Goal: Information Seeking & Learning: Learn about a topic

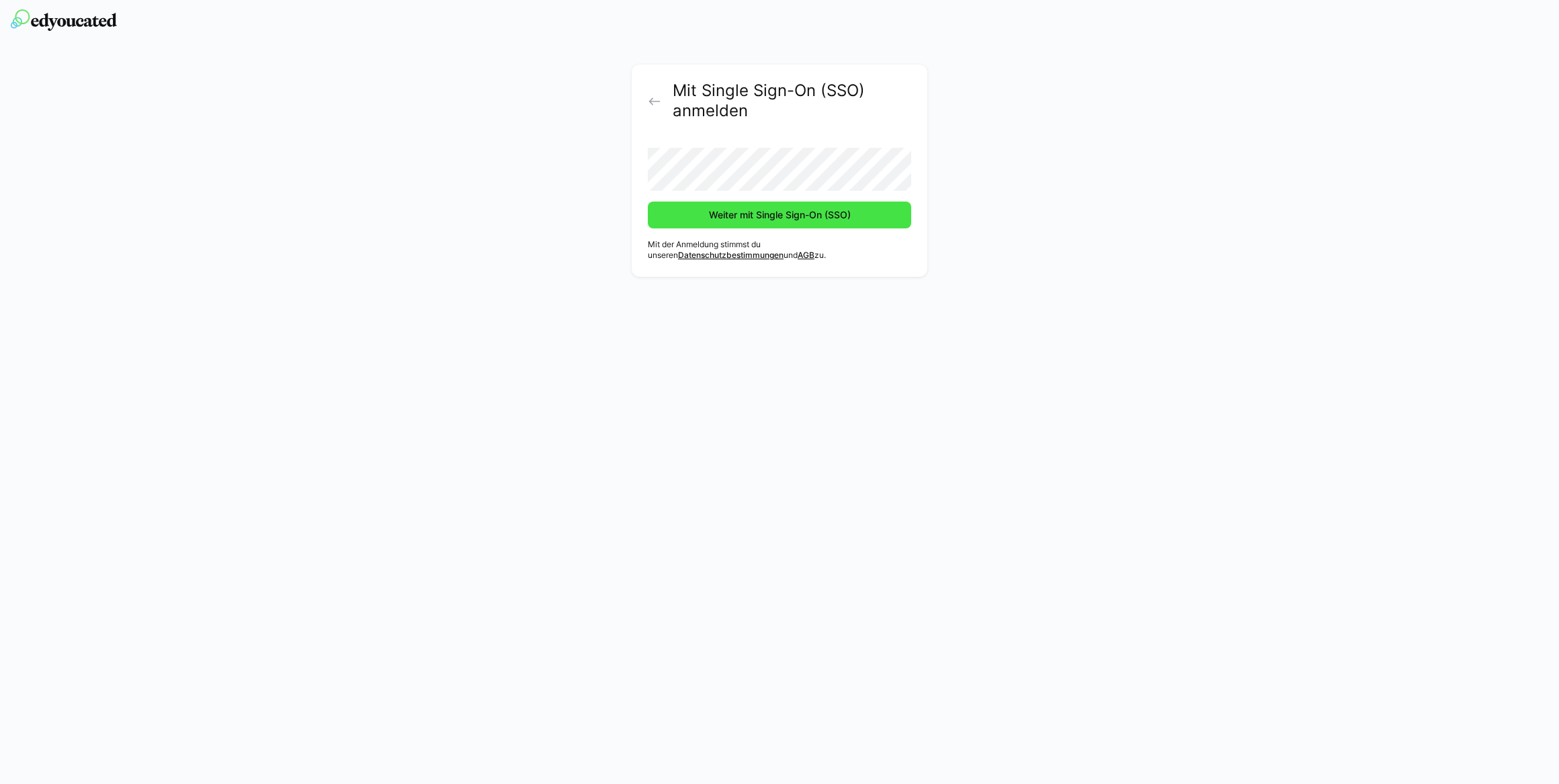
click at [774, 212] on span "Weiter mit Single Sign-On (SSO)" at bounding box center [780, 215] width 146 height 14
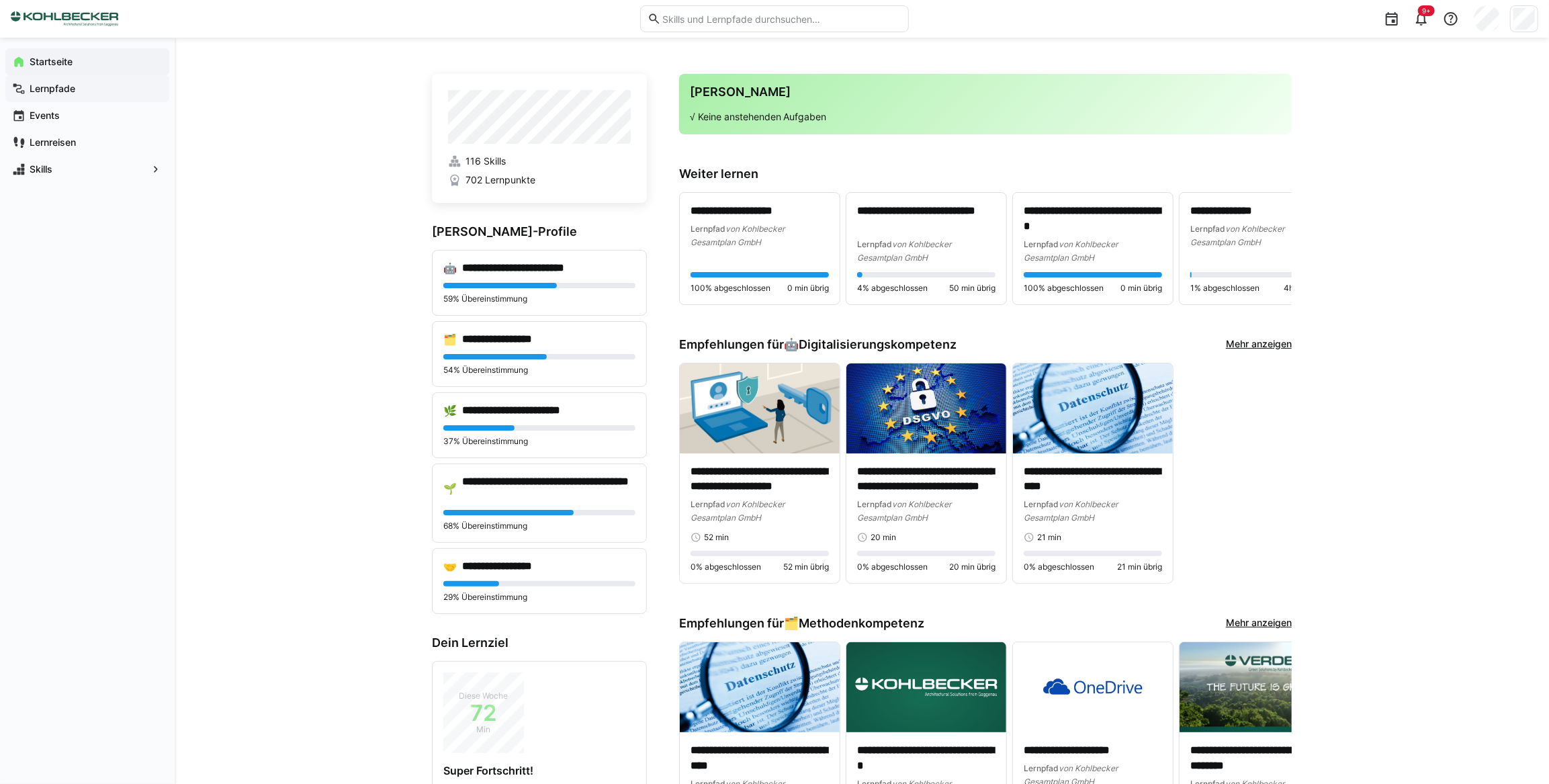
click at [0, 0] on app-navigation-label "Lernpfade" at bounding box center [0, 0] width 0 height 0
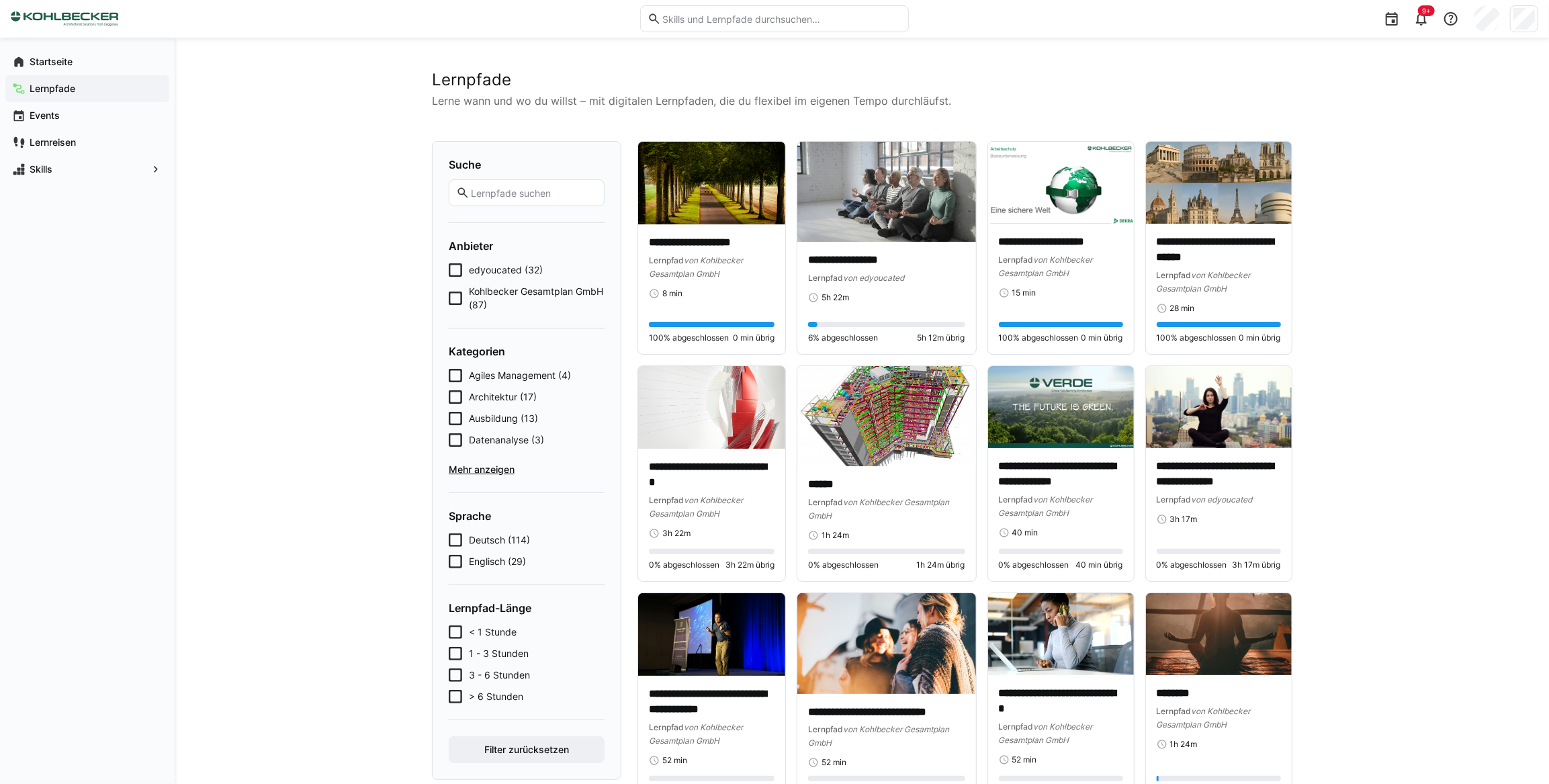
click at [457, 413] on icon at bounding box center [456, 419] width 14 height 14
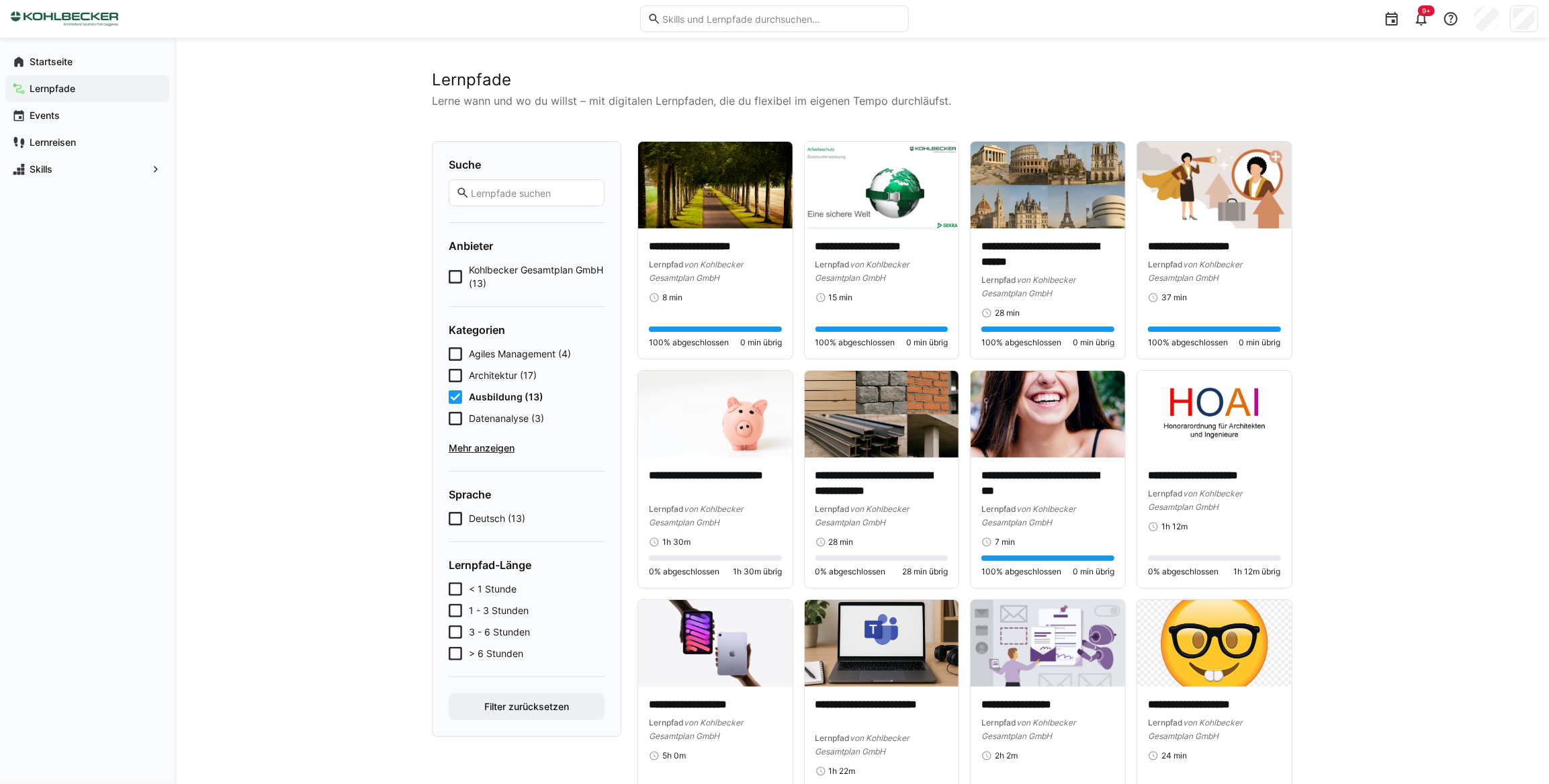
click at [473, 443] on span "Mehr anzeigen" at bounding box center [526, 448] width 156 height 14
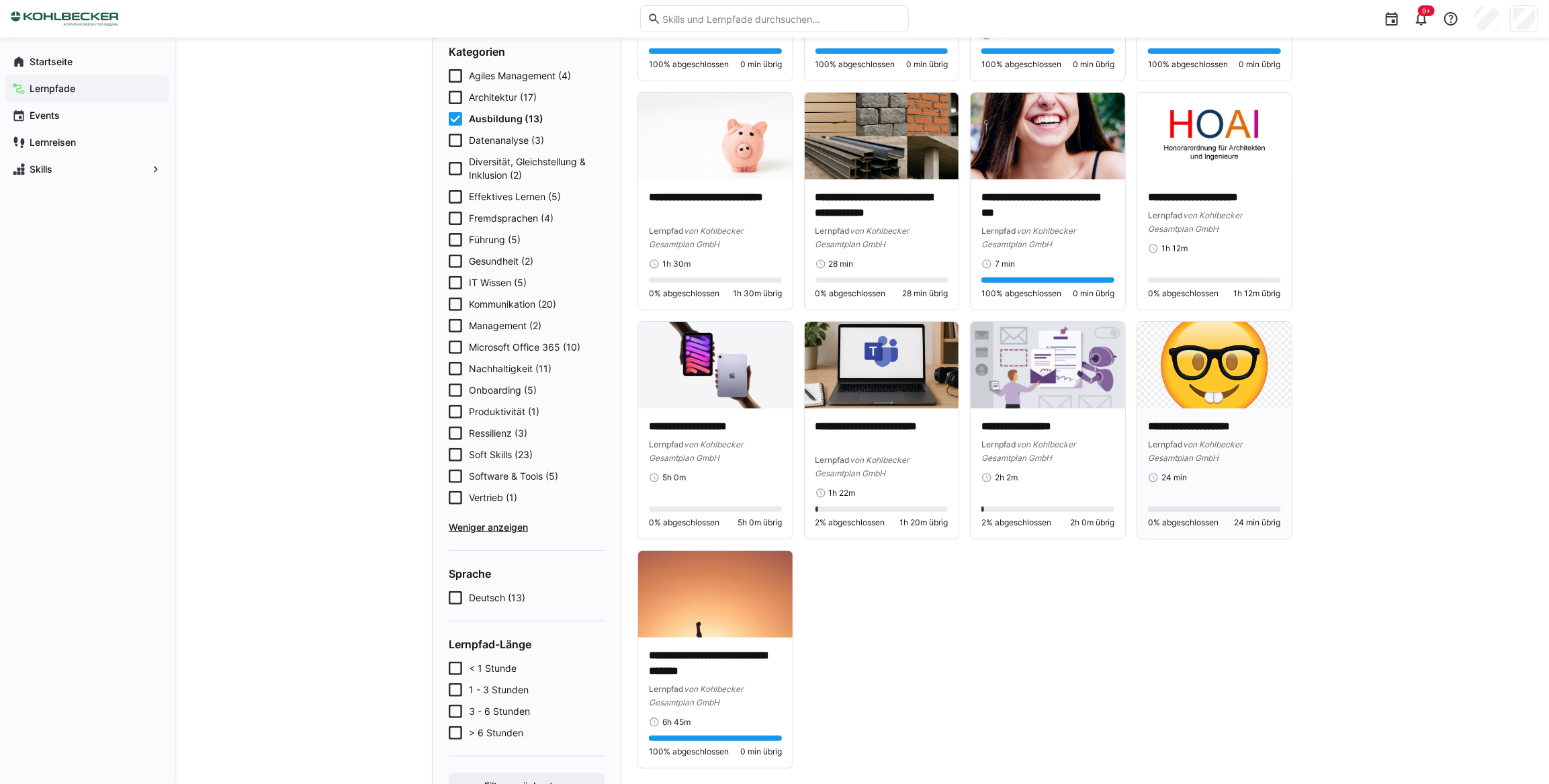
scroll to position [305, 0]
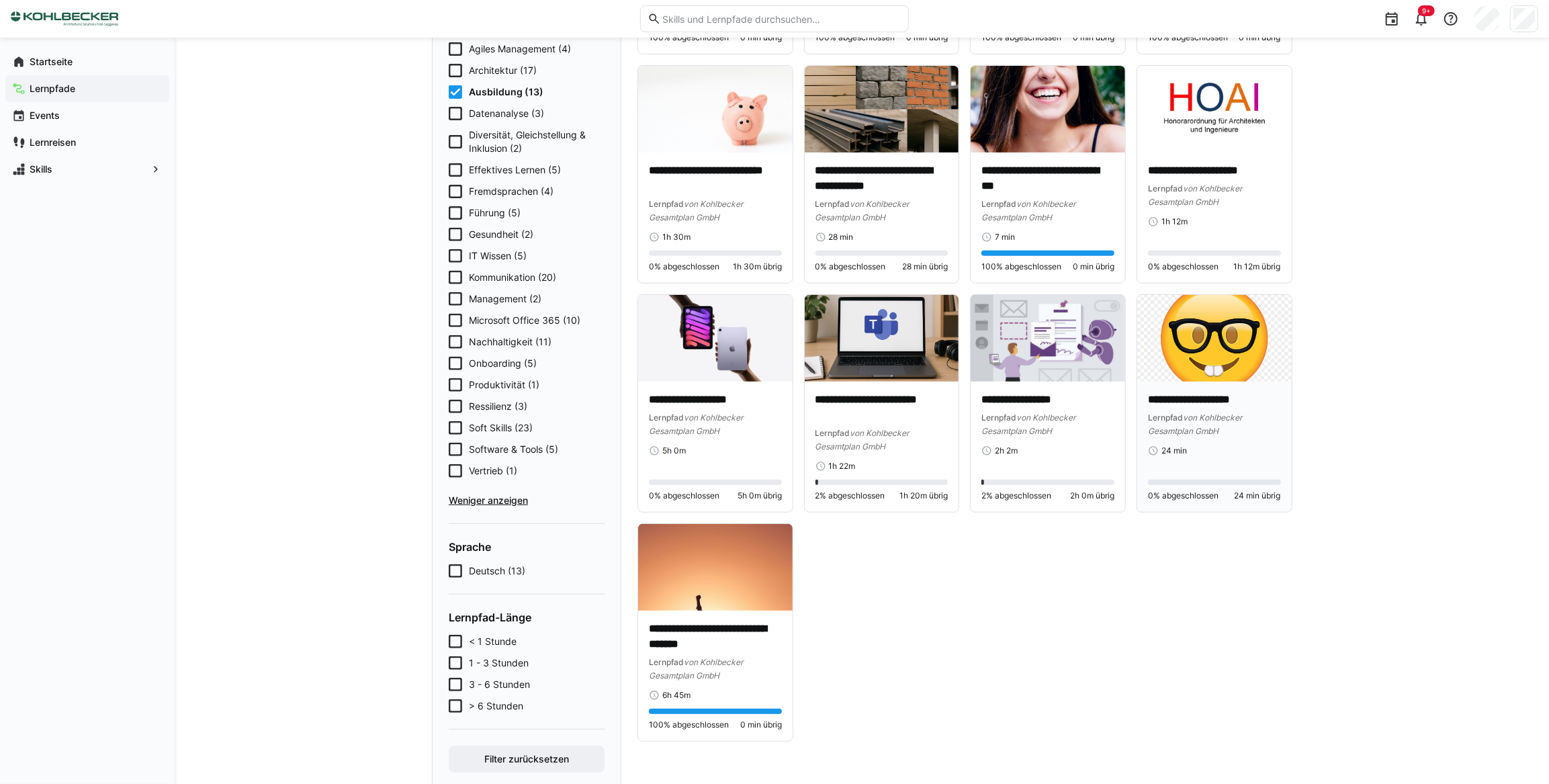
click at [1206, 428] on span "von Kohlbecker Gesamtplan GmbH" at bounding box center [1195, 423] width 94 height 23
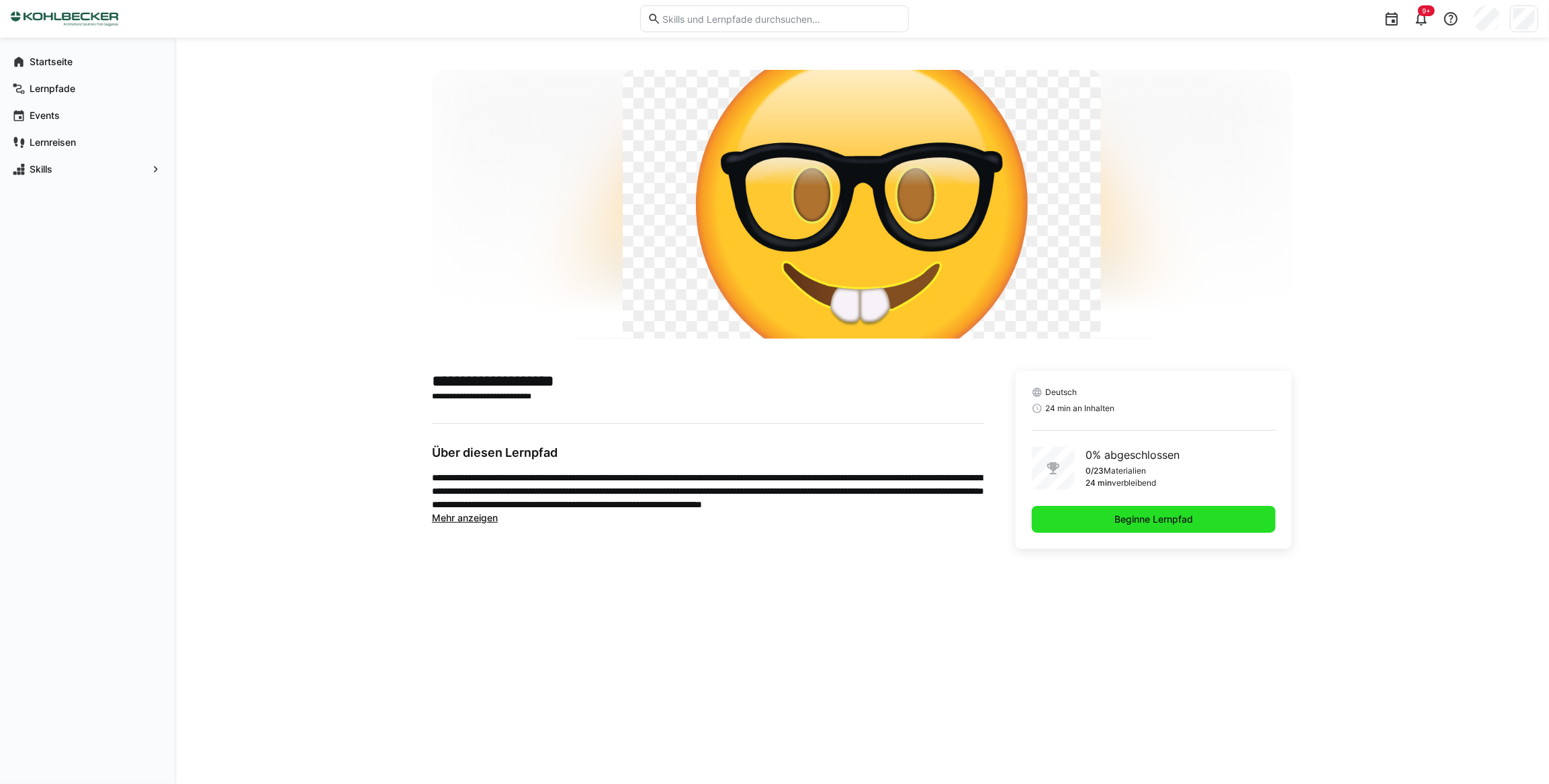
click at [1153, 517] on span "Beginne Lernpfad" at bounding box center [1153, 519] width 83 height 14
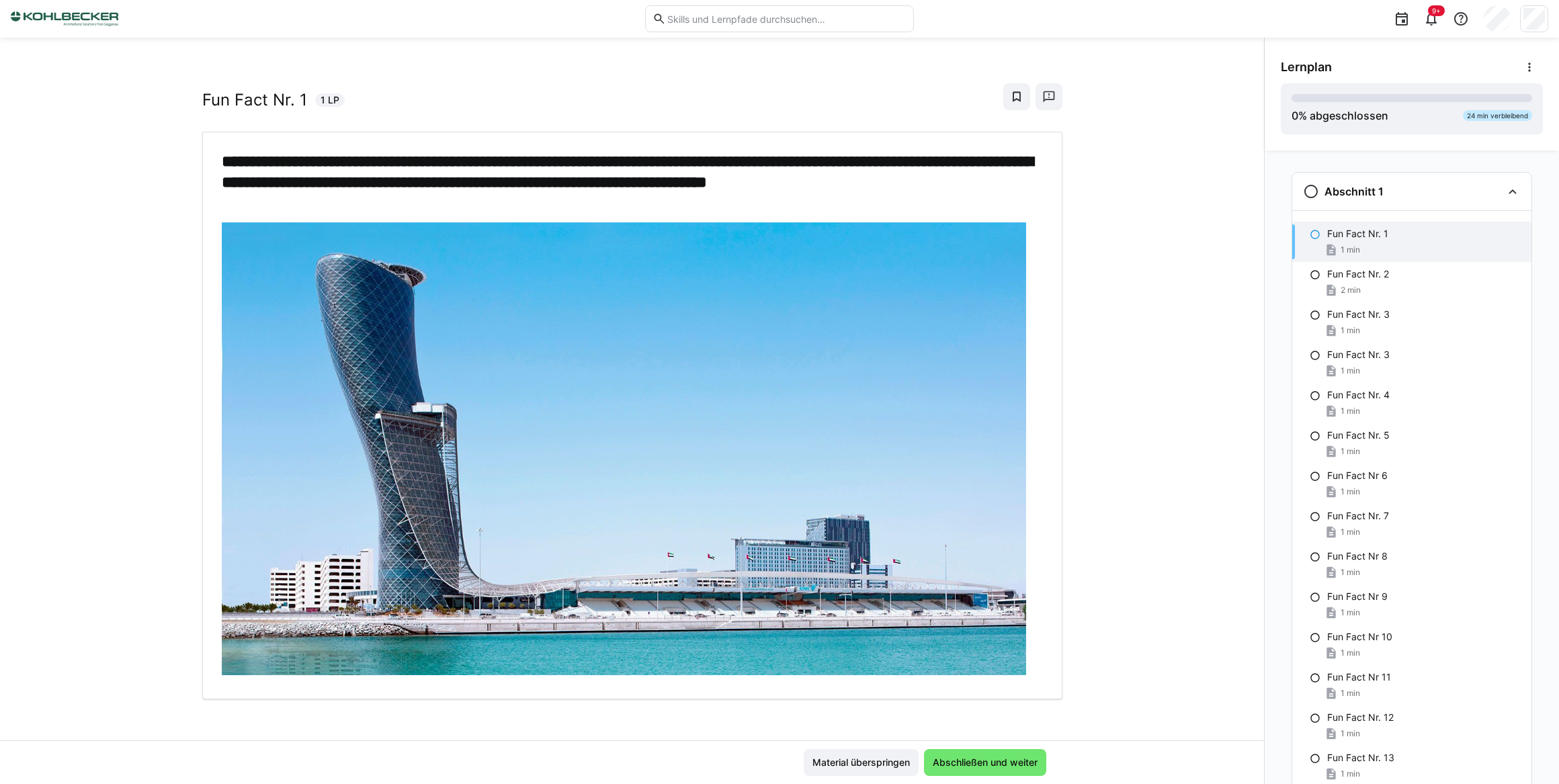
scroll to position [13, 0]
click at [978, 763] on span "Abschließen und weiter" at bounding box center [984, 762] width 109 height 14
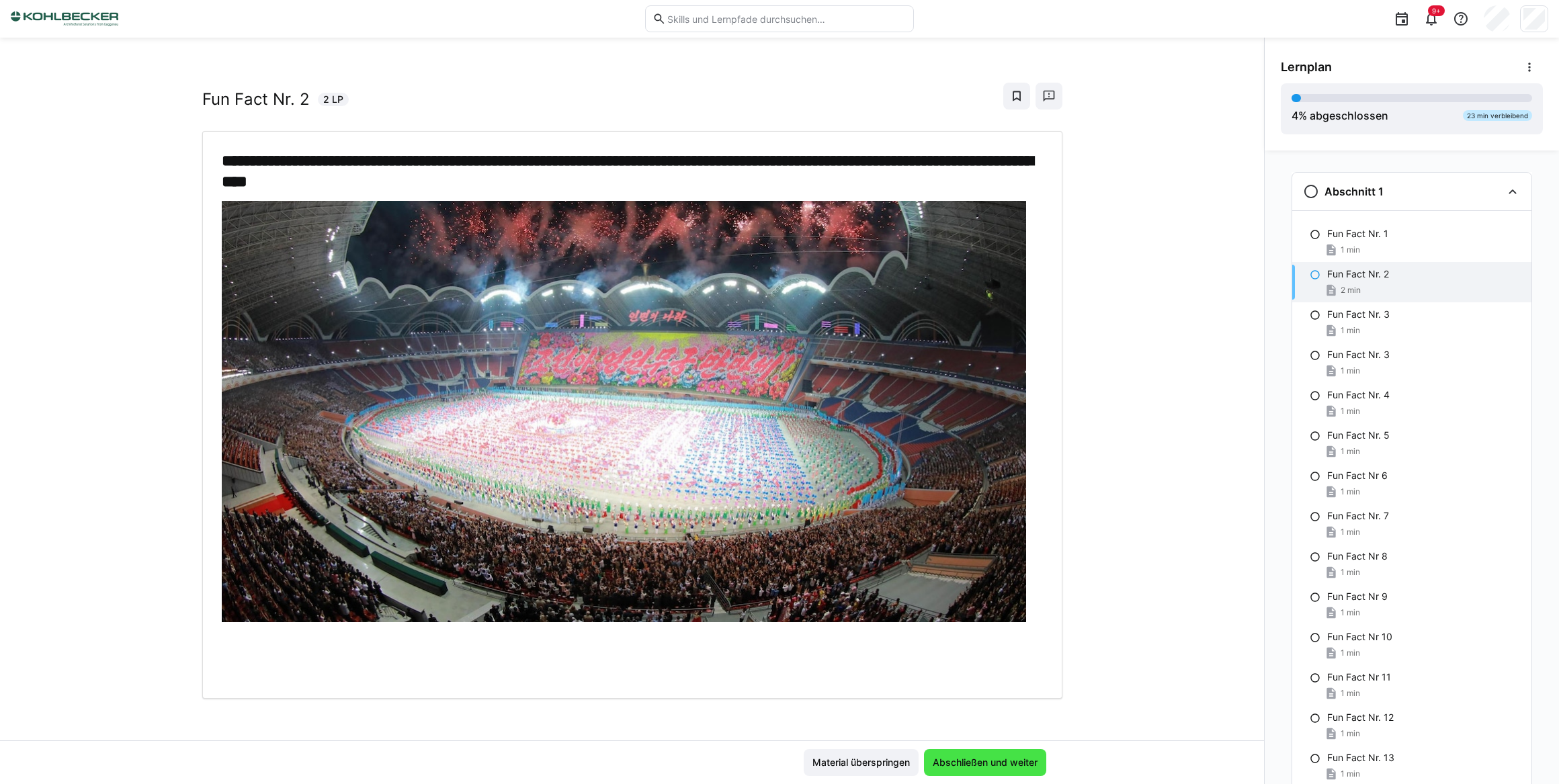
scroll to position [0, 0]
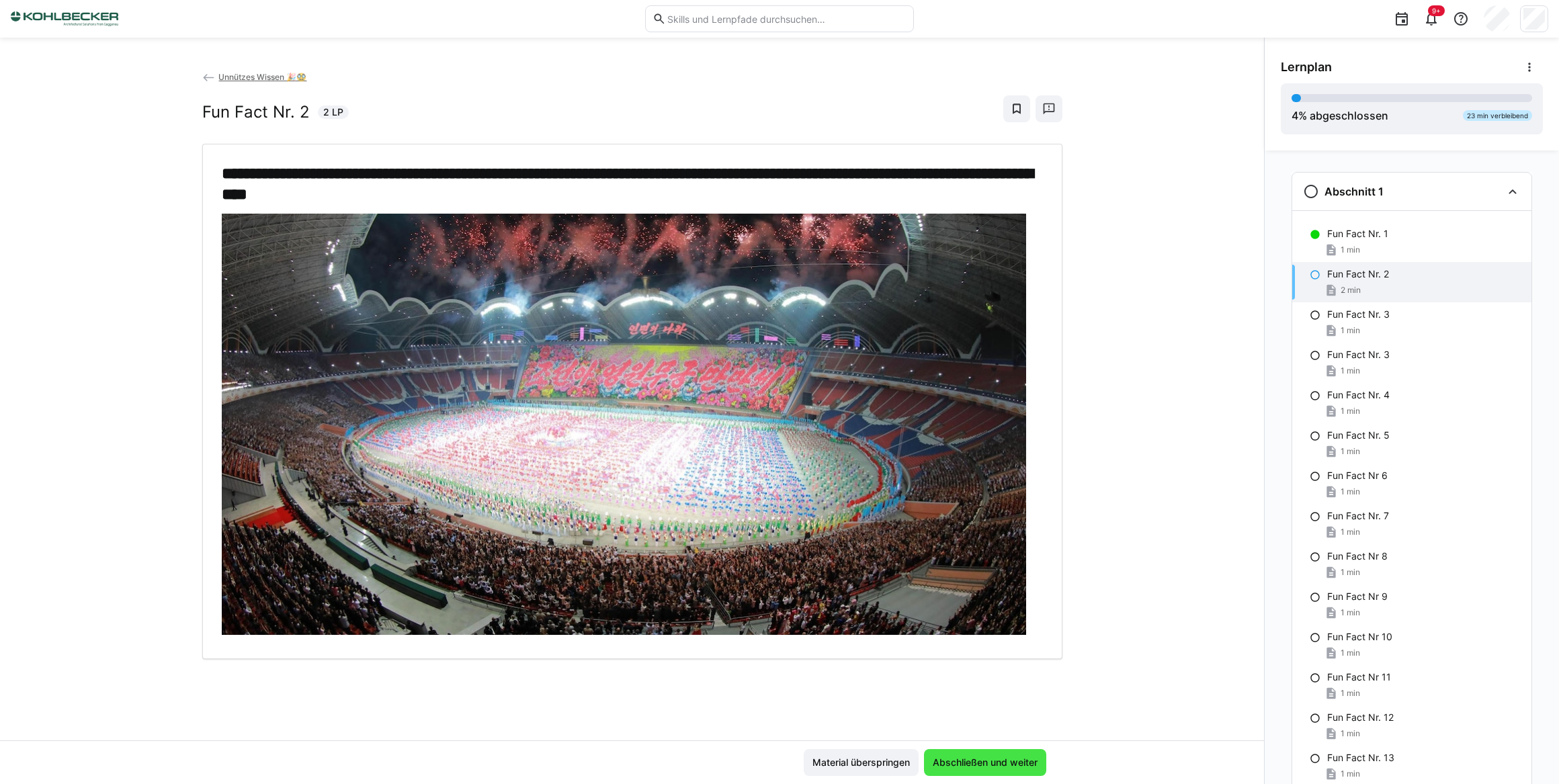
click at [978, 761] on span "Abschließen und weiter" at bounding box center [984, 762] width 109 height 14
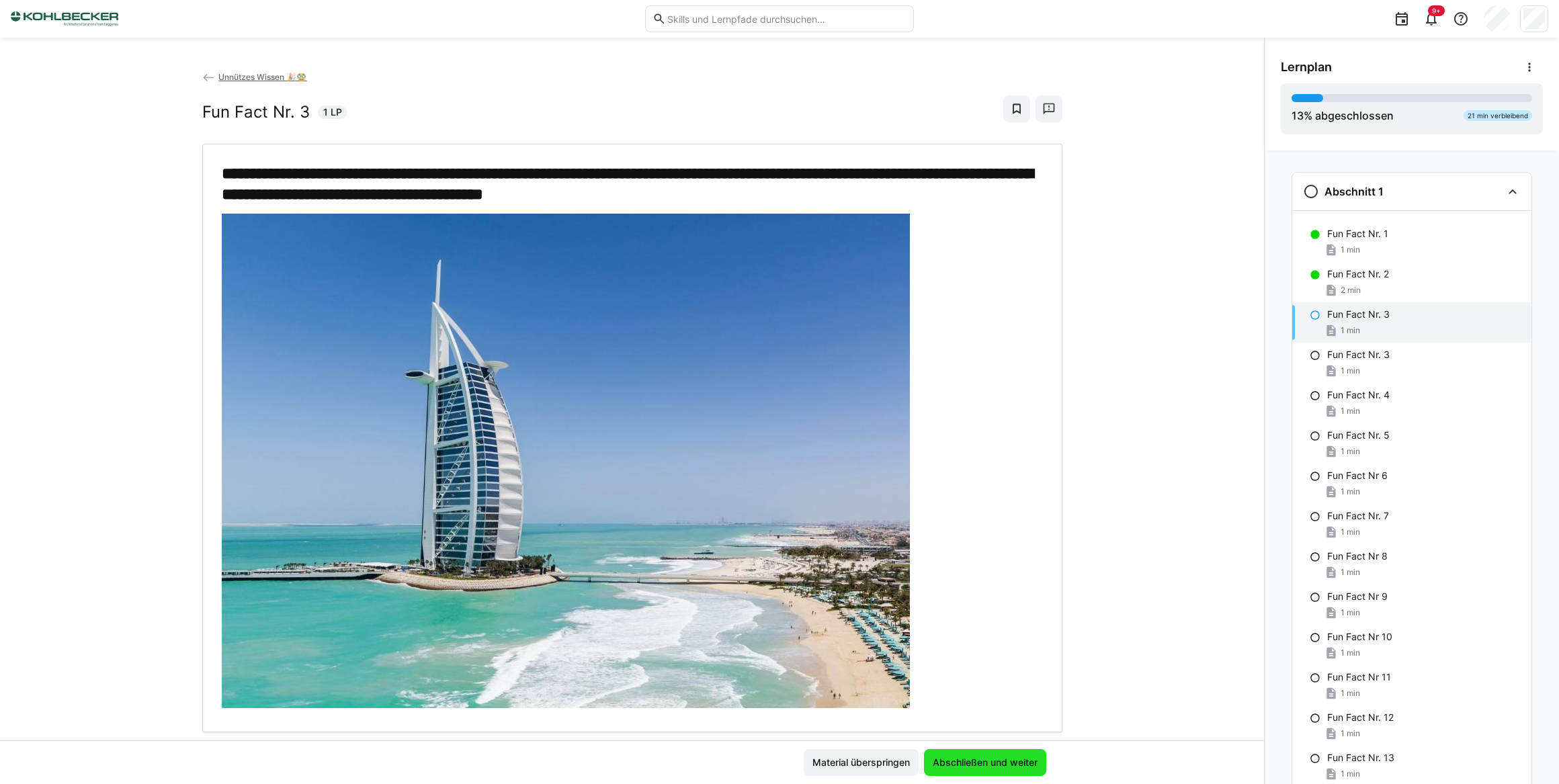
click at [975, 761] on span "Abschließen und weiter" at bounding box center [984, 762] width 109 height 14
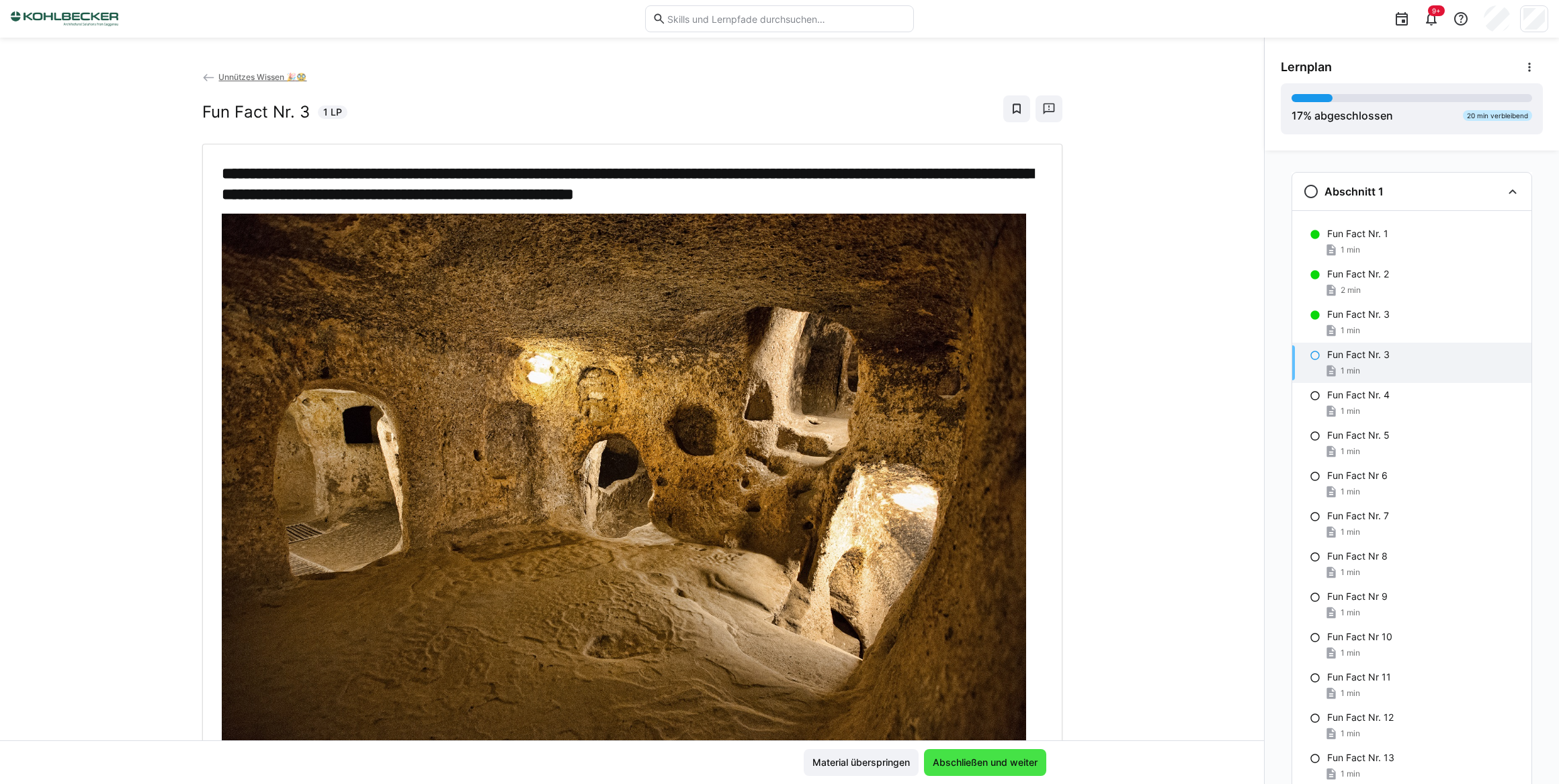
click at [975, 761] on span "Abschließen und weiter" at bounding box center [984, 762] width 109 height 14
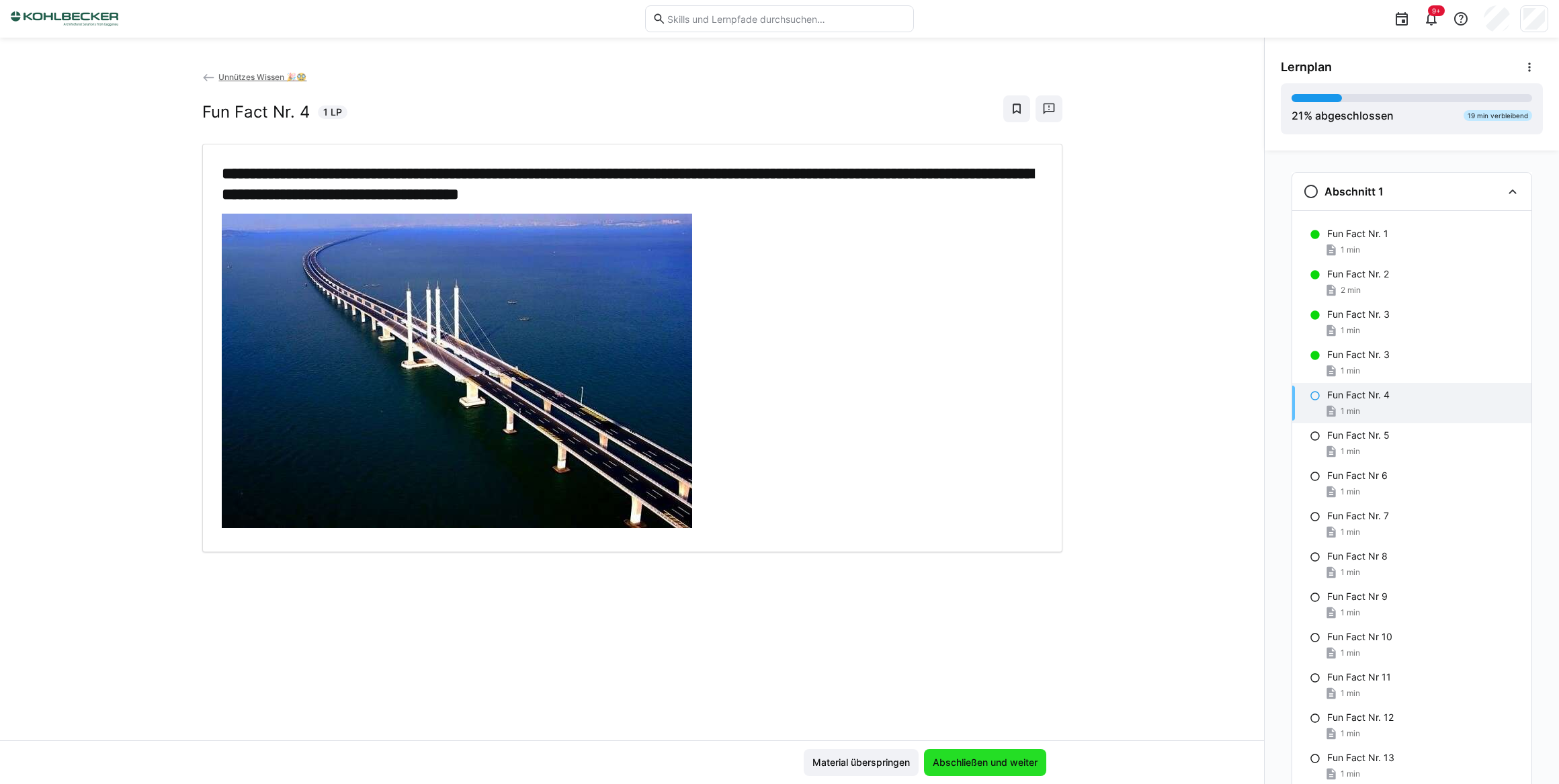
click at [975, 761] on span "Abschließen und weiter" at bounding box center [984, 762] width 109 height 14
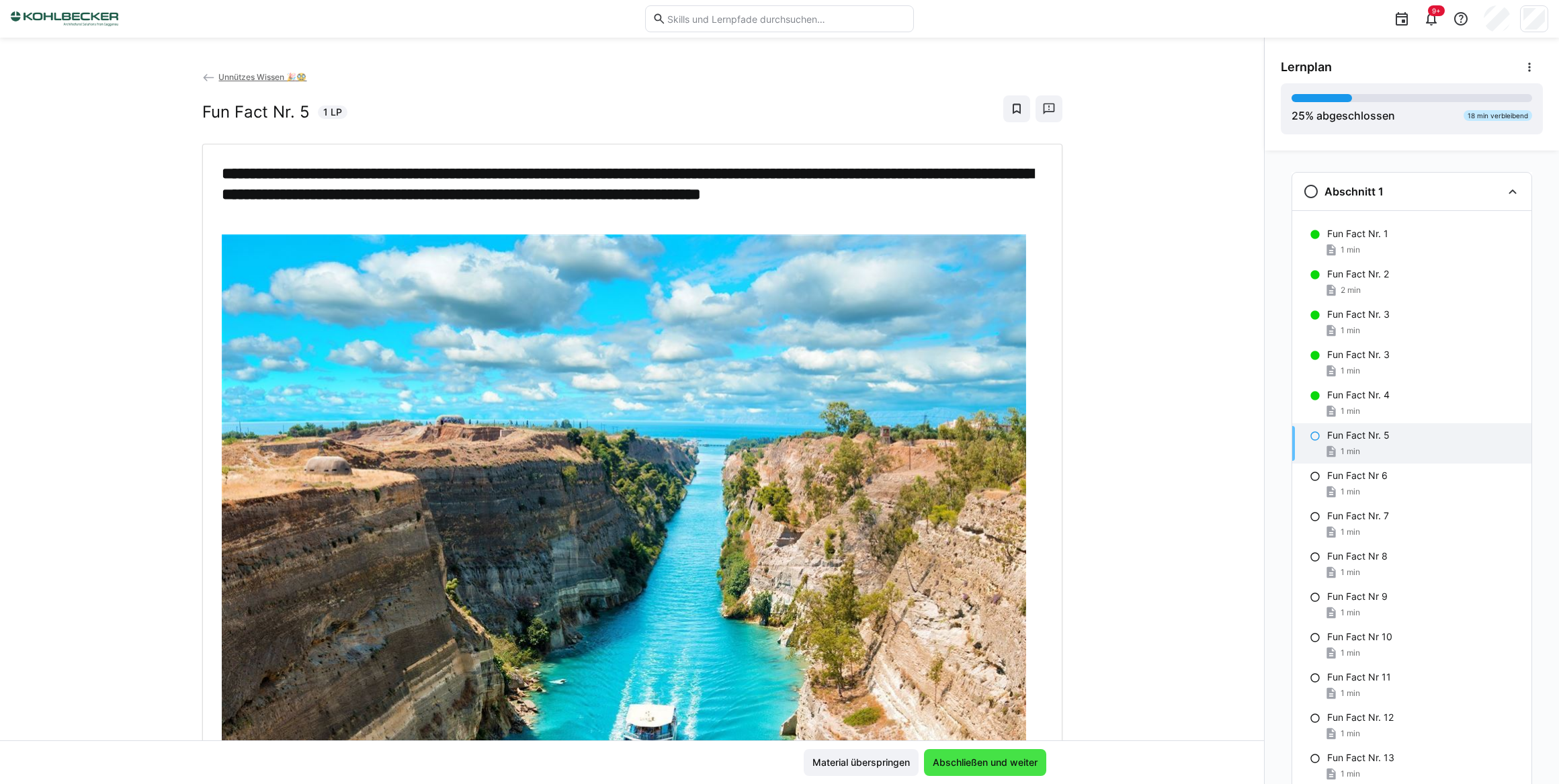
click at [975, 763] on span "Abschließen und weiter" at bounding box center [984, 762] width 109 height 14
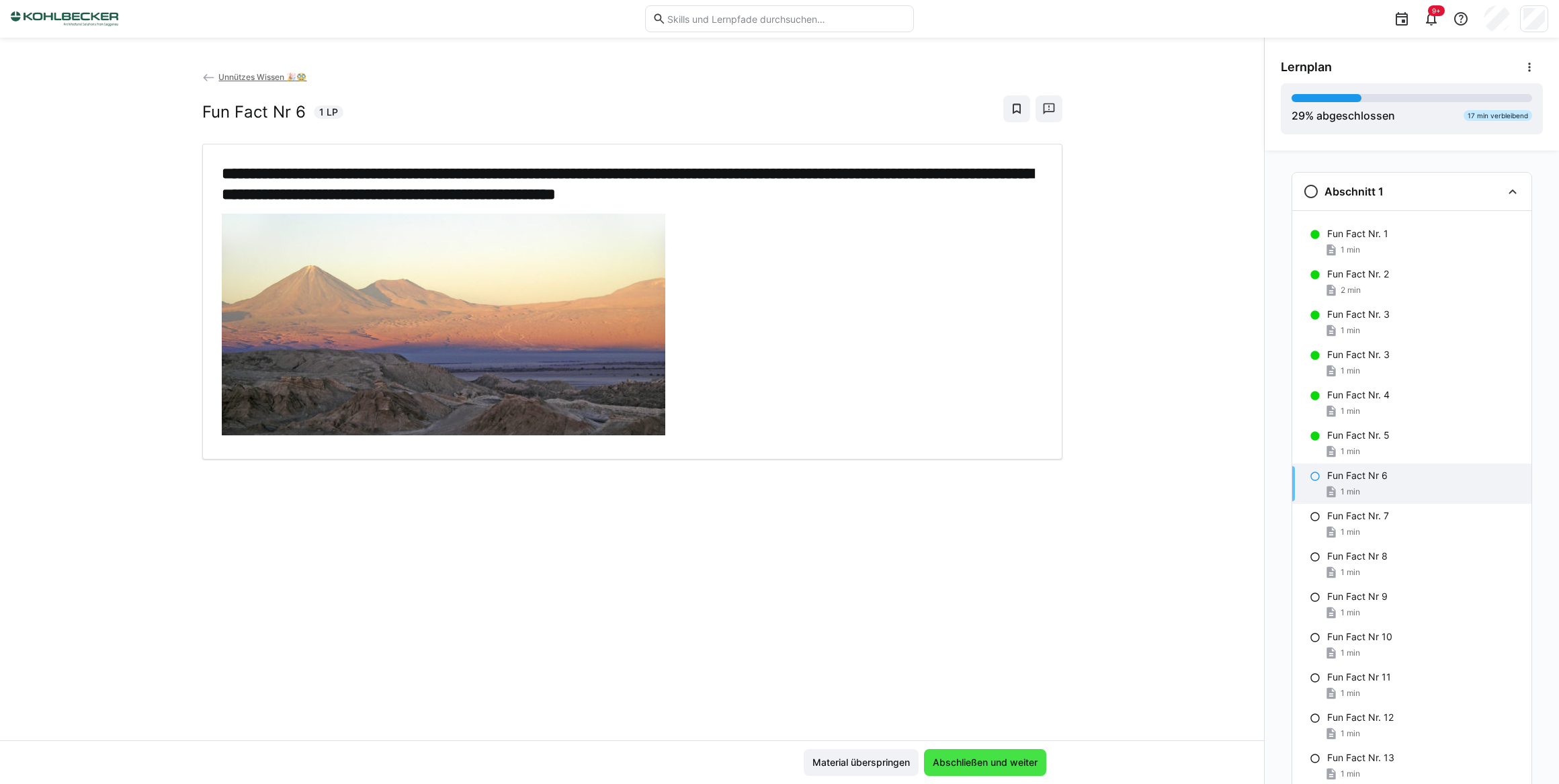
click at [975, 763] on span "Abschließen und weiter" at bounding box center [984, 762] width 109 height 14
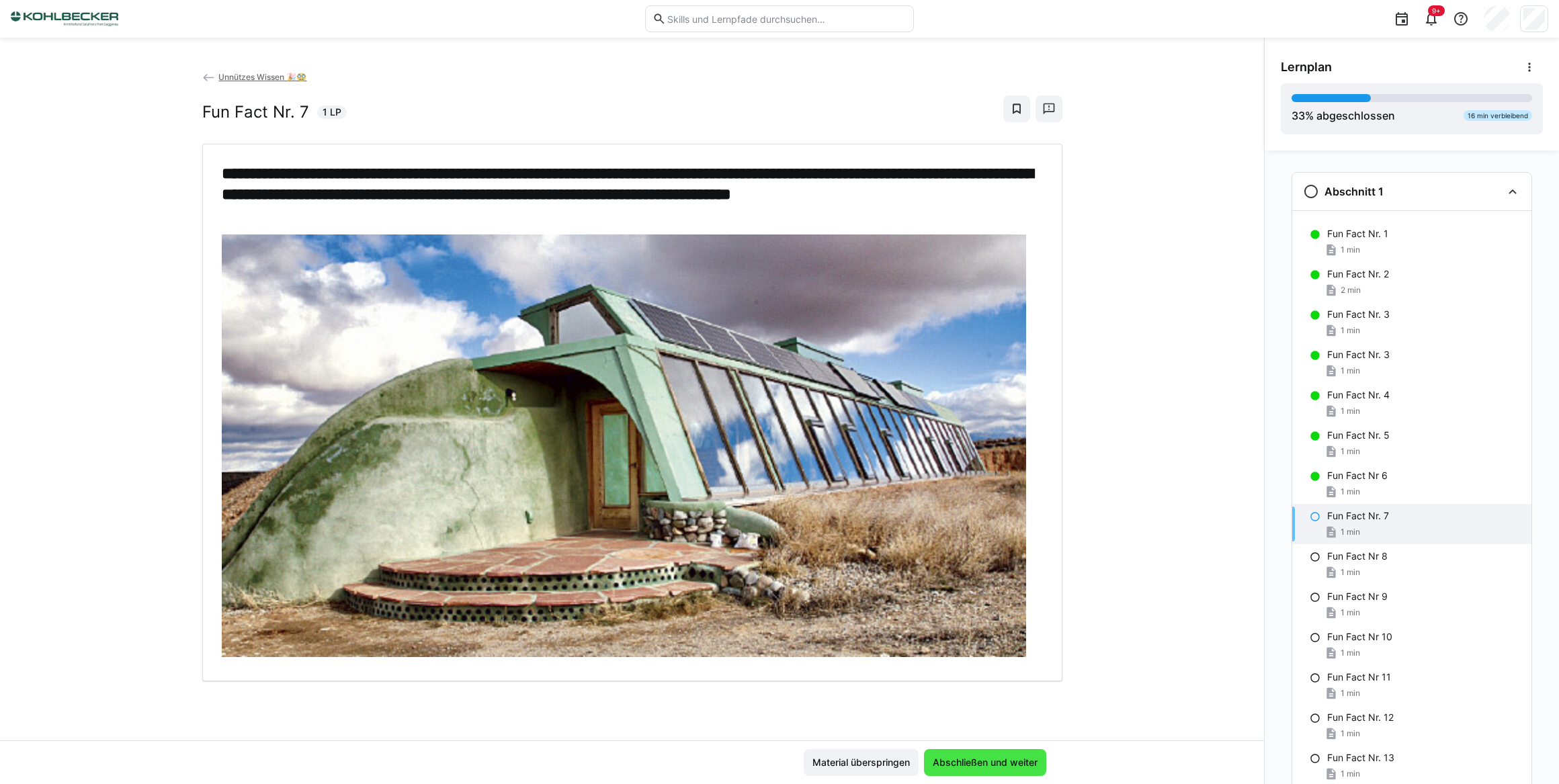
click at [975, 763] on span "Abschließen und weiter" at bounding box center [984, 762] width 109 height 14
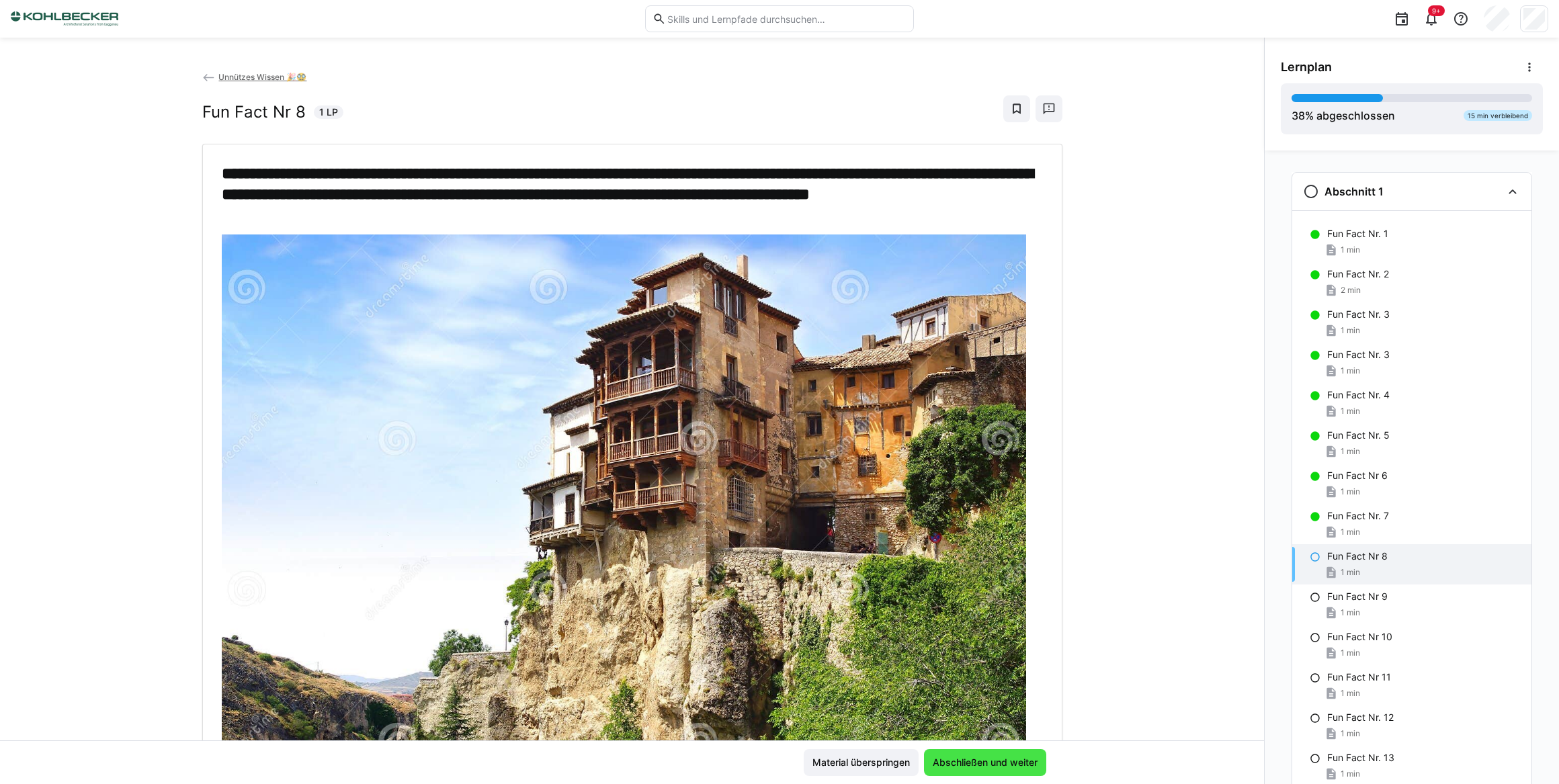
click at [975, 763] on span "Abschließen und weiter" at bounding box center [984, 762] width 109 height 14
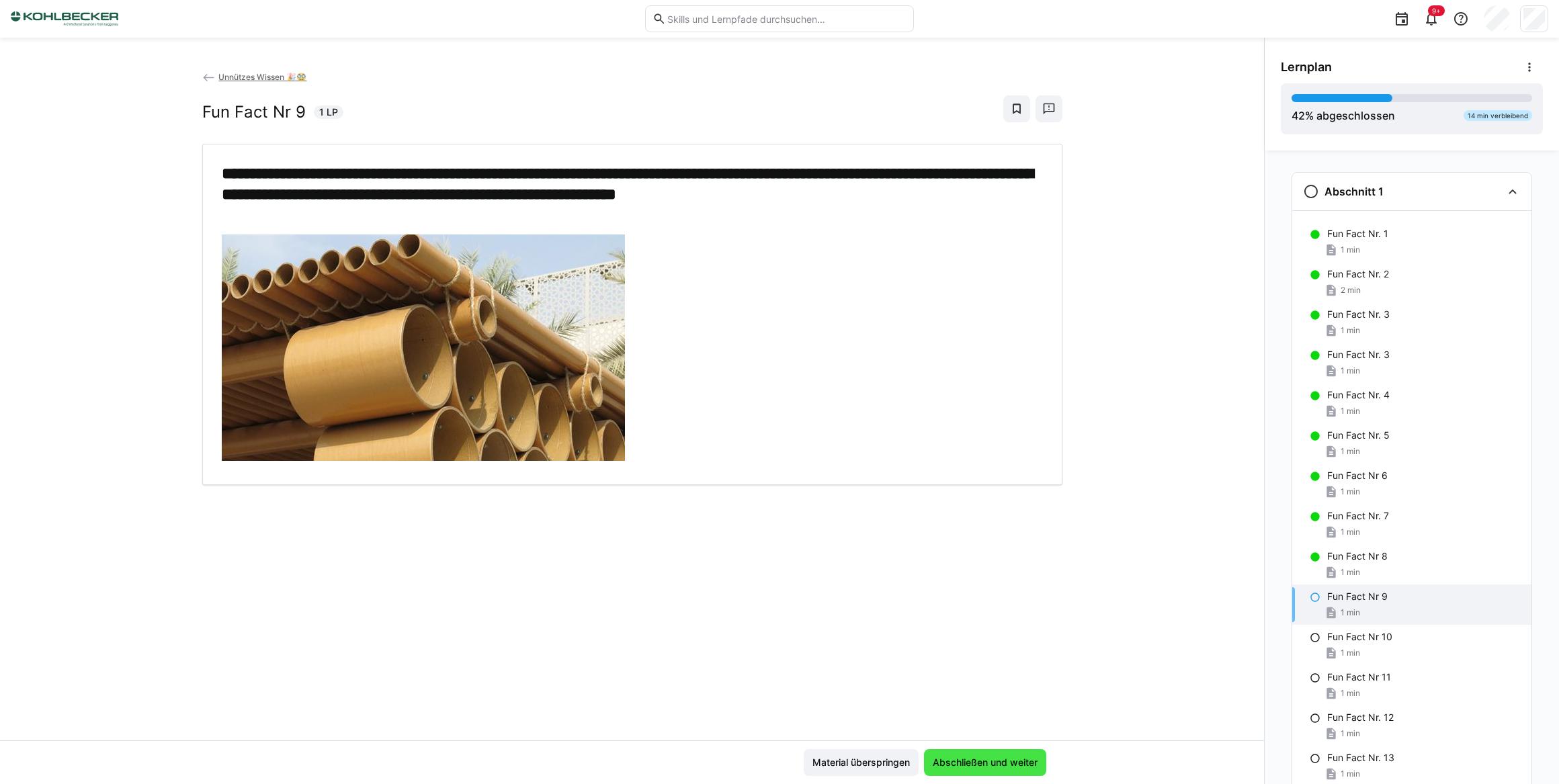
click at [975, 763] on span "Abschließen und weiter" at bounding box center [984, 762] width 109 height 14
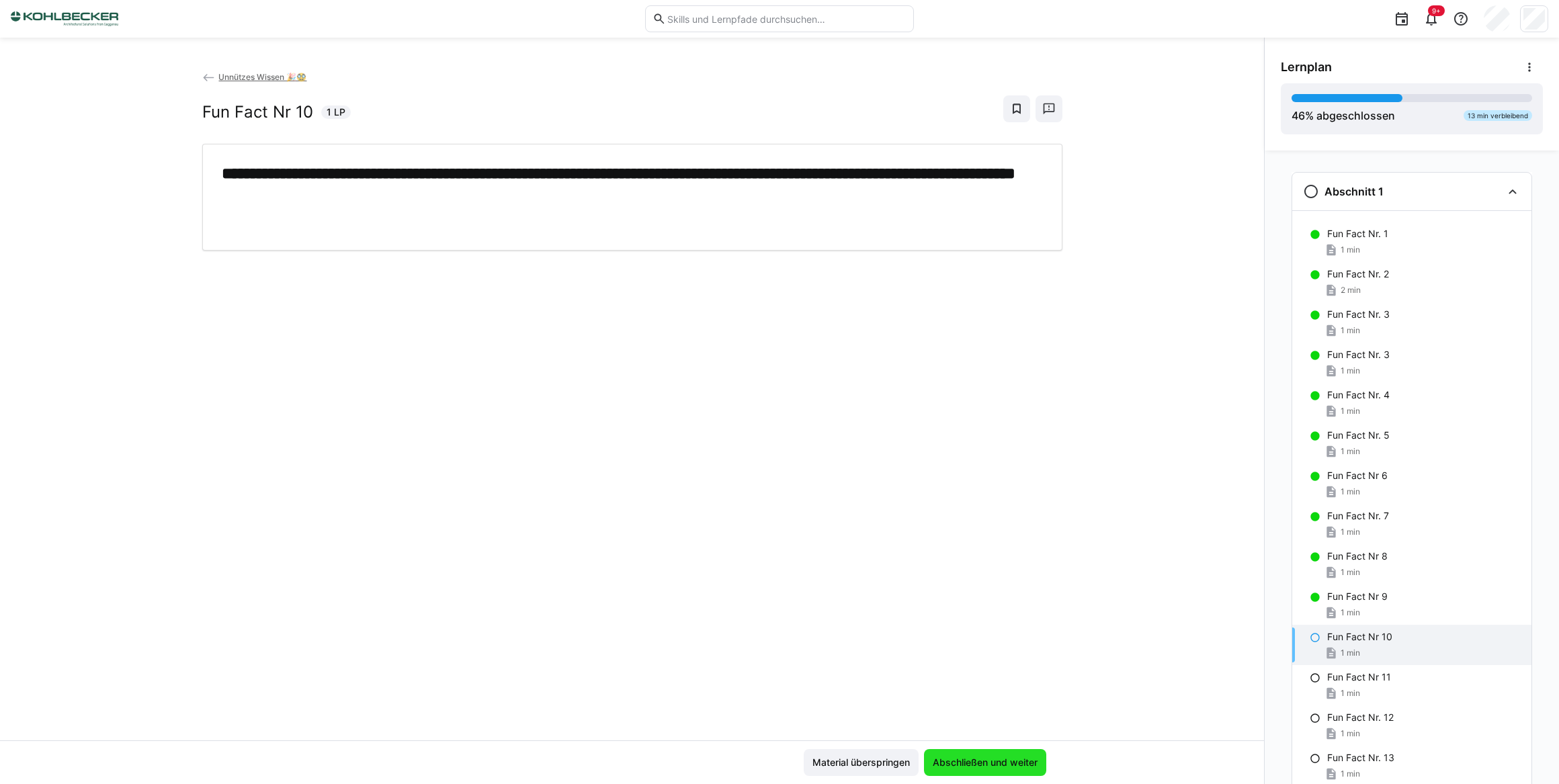
click at [984, 760] on span "Abschließen und weiter" at bounding box center [984, 762] width 109 height 14
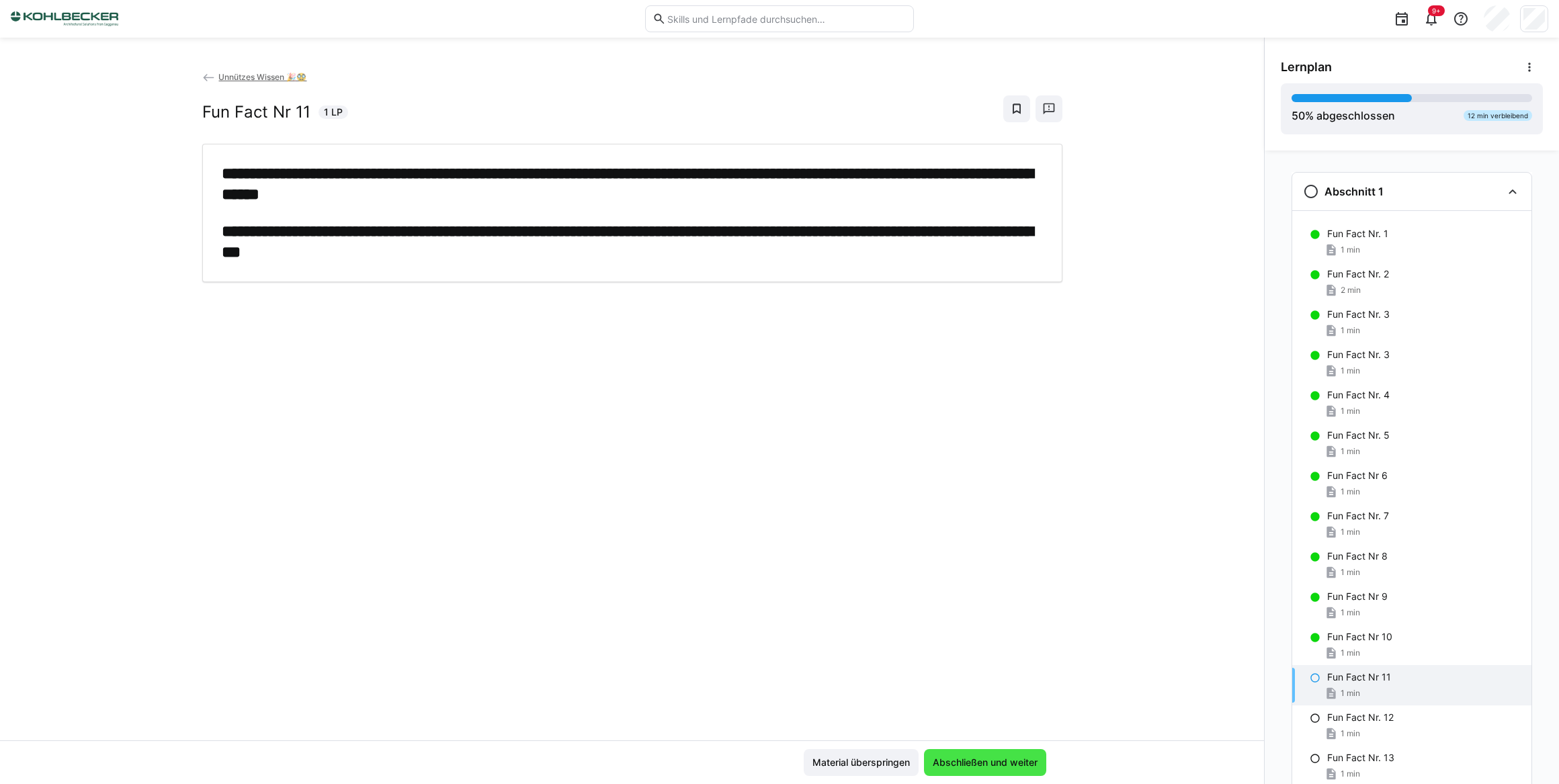
click at [985, 758] on span "Abschließen und weiter" at bounding box center [984, 762] width 109 height 14
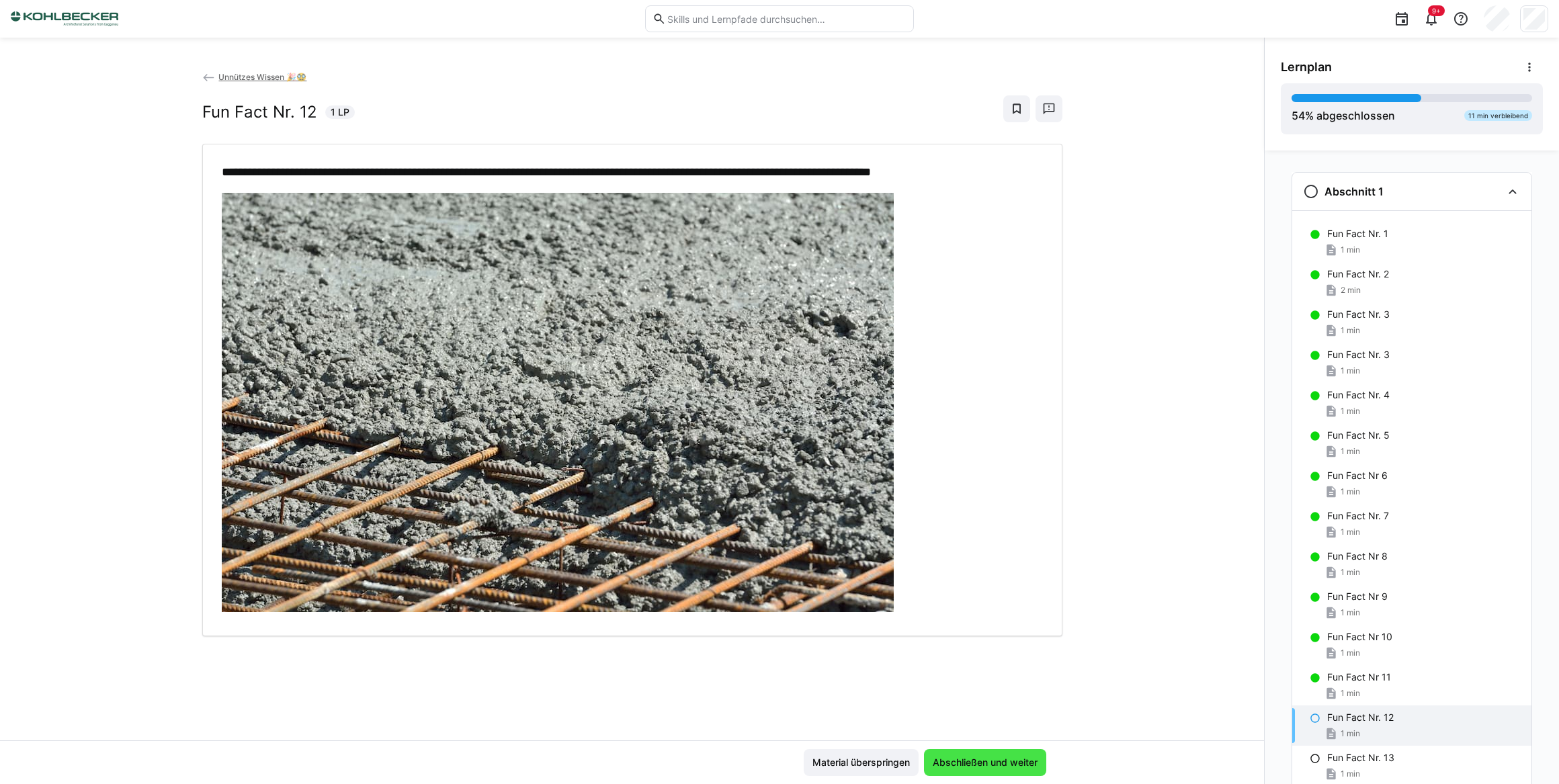
click at [983, 761] on span "Abschließen und weiter" at bounding box center [984, 762] width 109 height 14
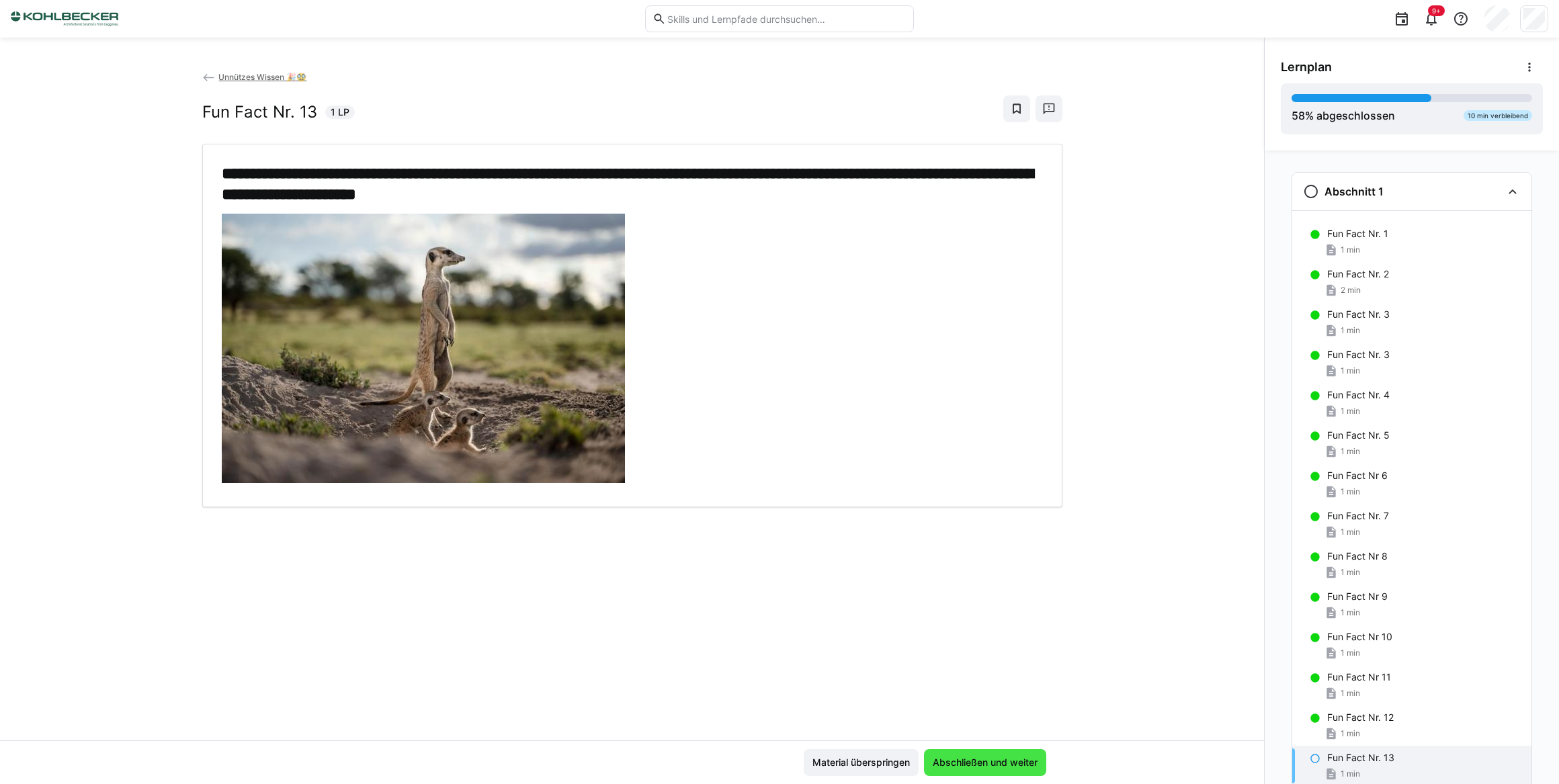
click at [983, 761] on span "Abschließen und weiter" at bounding box center [984, 762] width 109 height 14
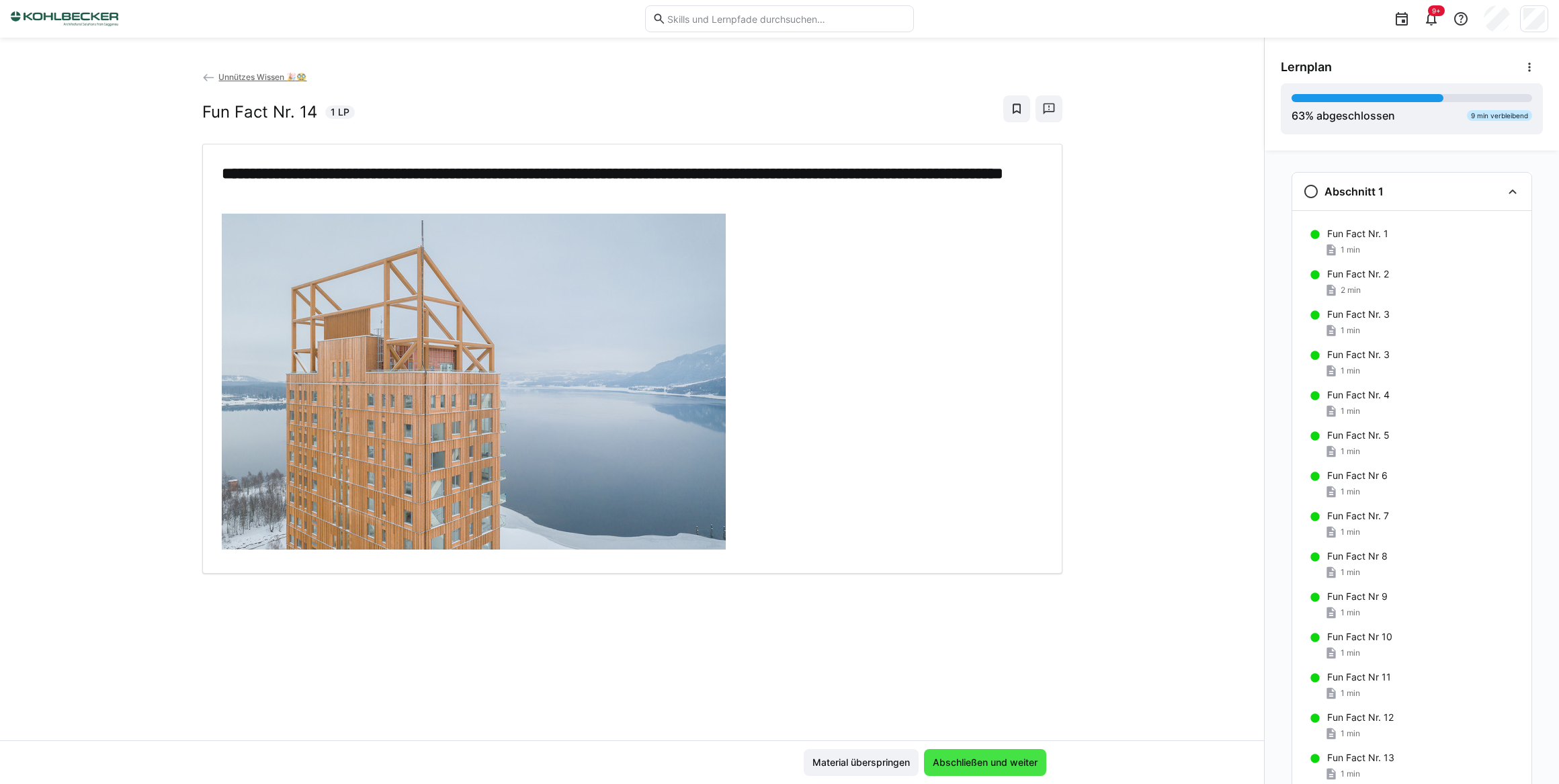
click at [983, 761] on span "Abschließen und weiter" at bounding box center [984, 762] width 109 height 14
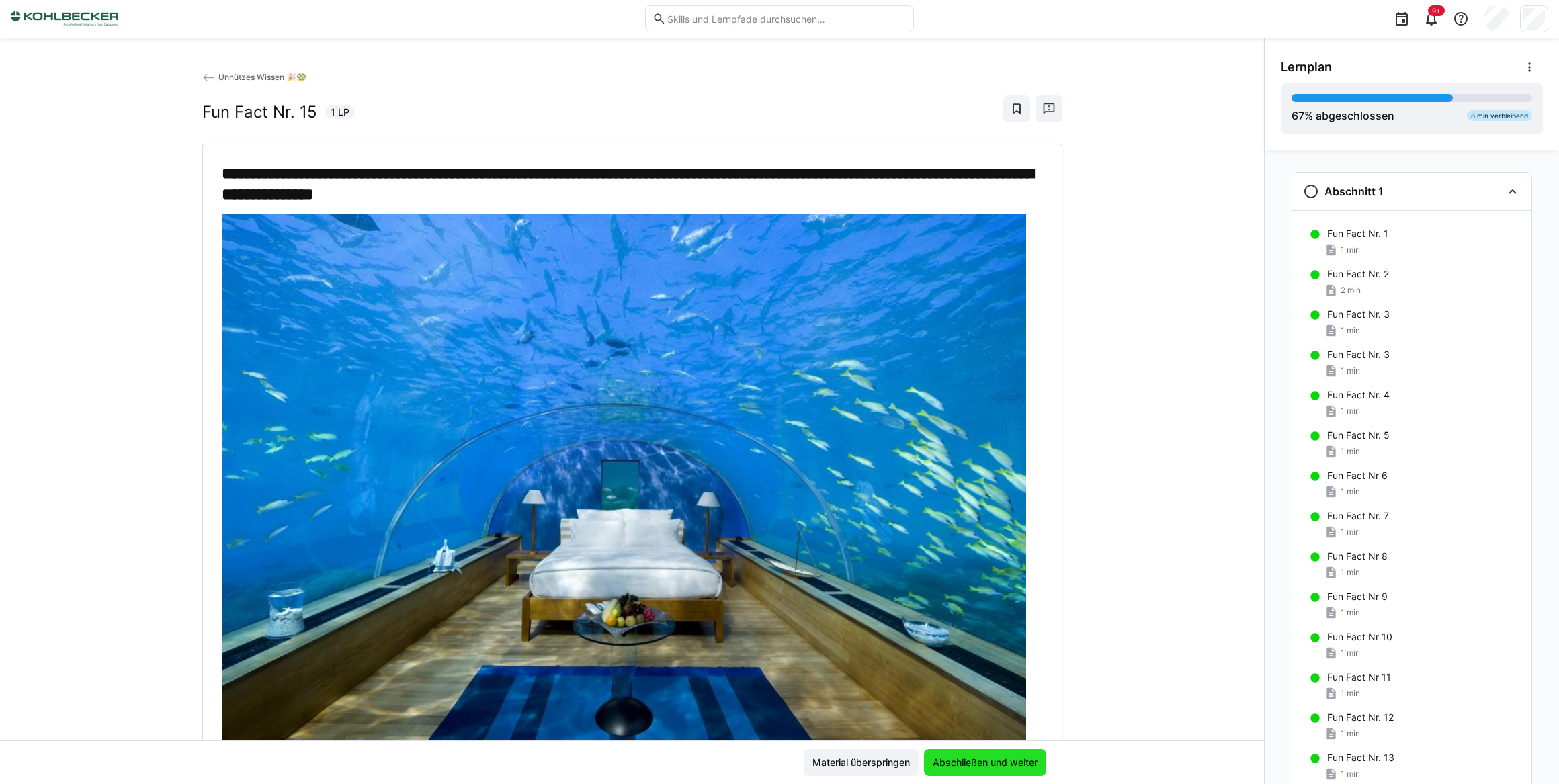
click at [983, 761] on span "Abschließen und weiter" at bounding box center [984, 762] width 109 height 14
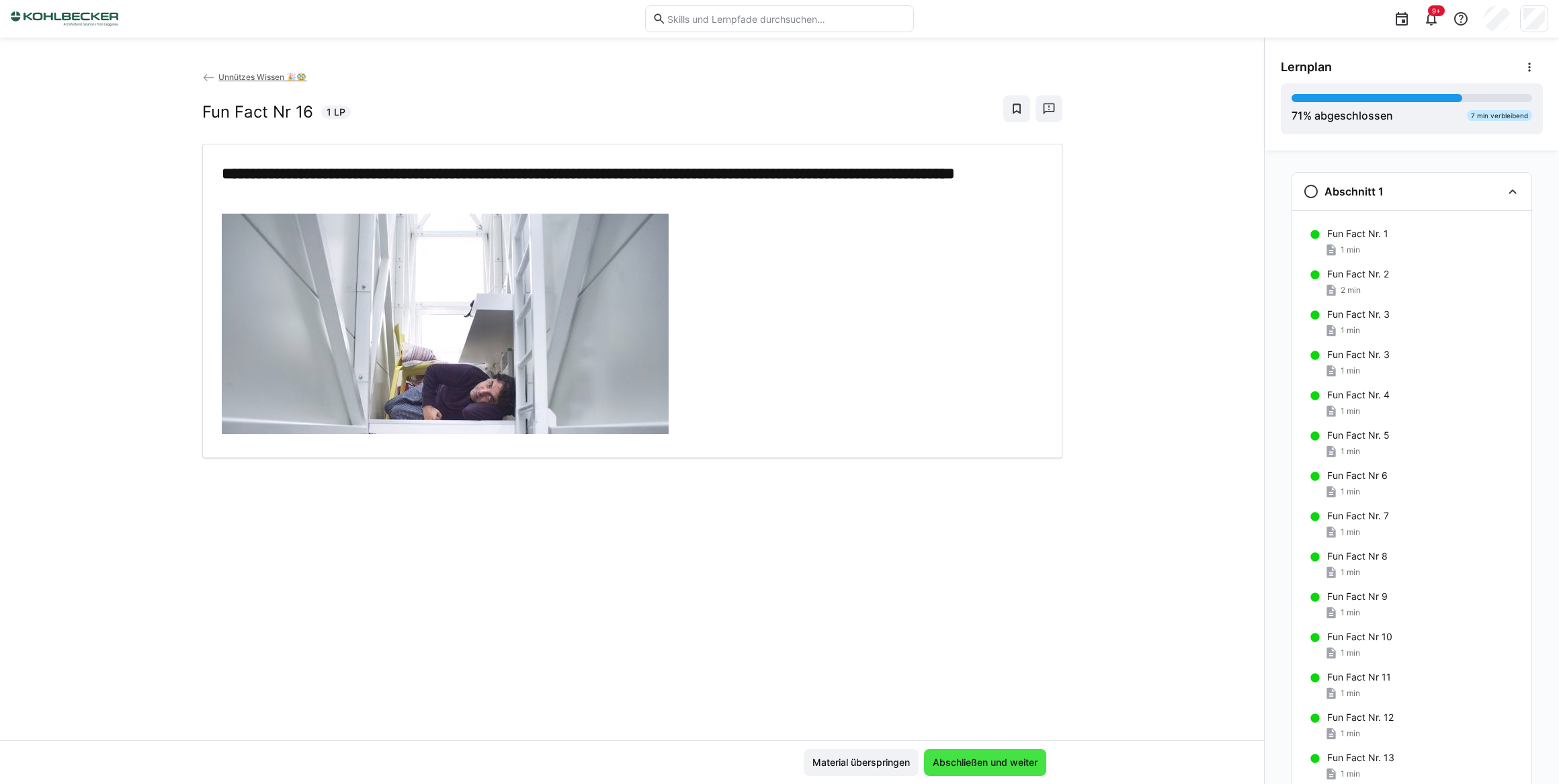
click at [983, 761] on span "Abschließen und weiter" at bounding box center [984, 762] width 109 height 14
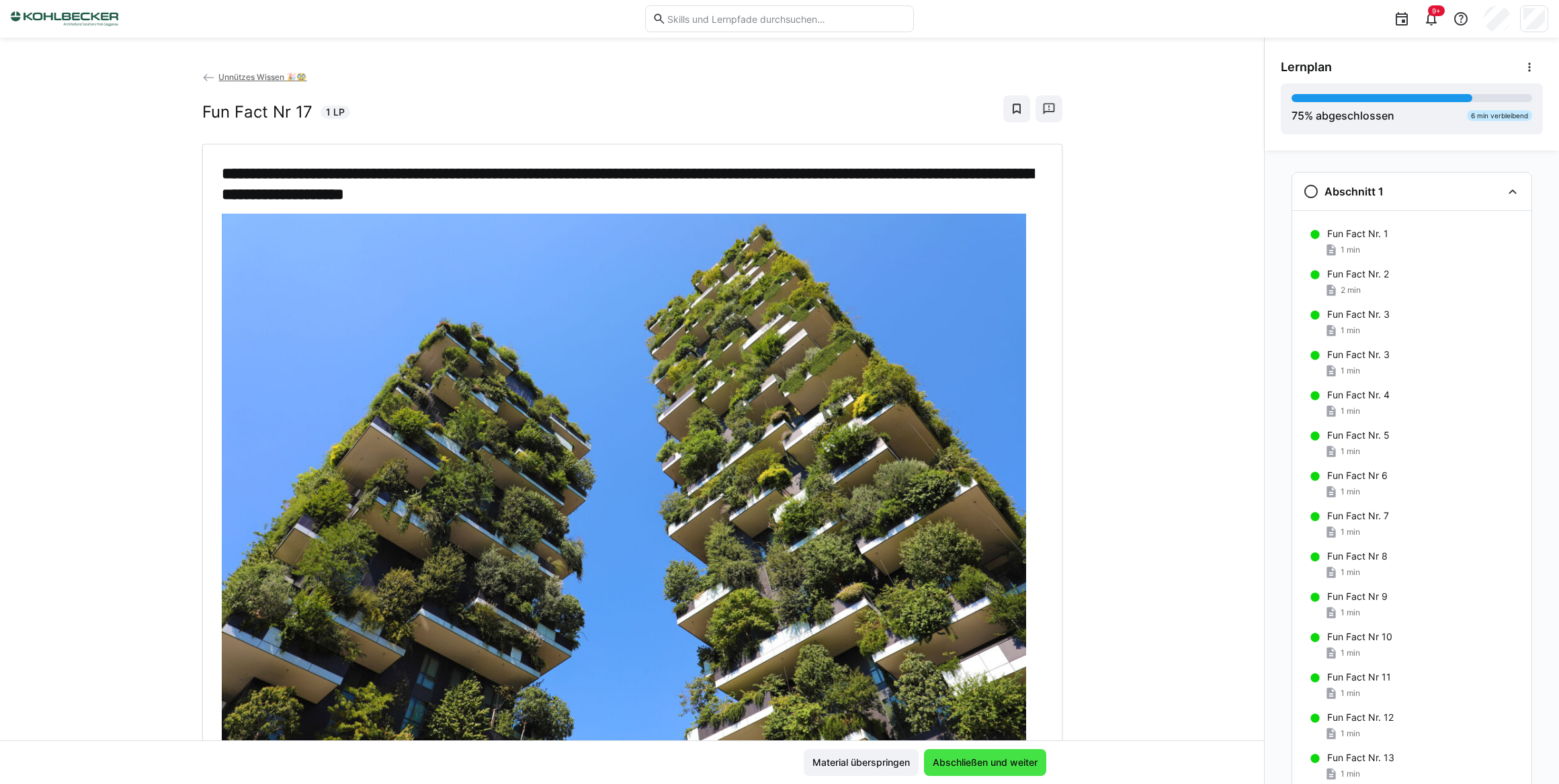
click at [983, 761] on span "Abschließen und weiter" at bounding box center [984, 762] width 109 height 14
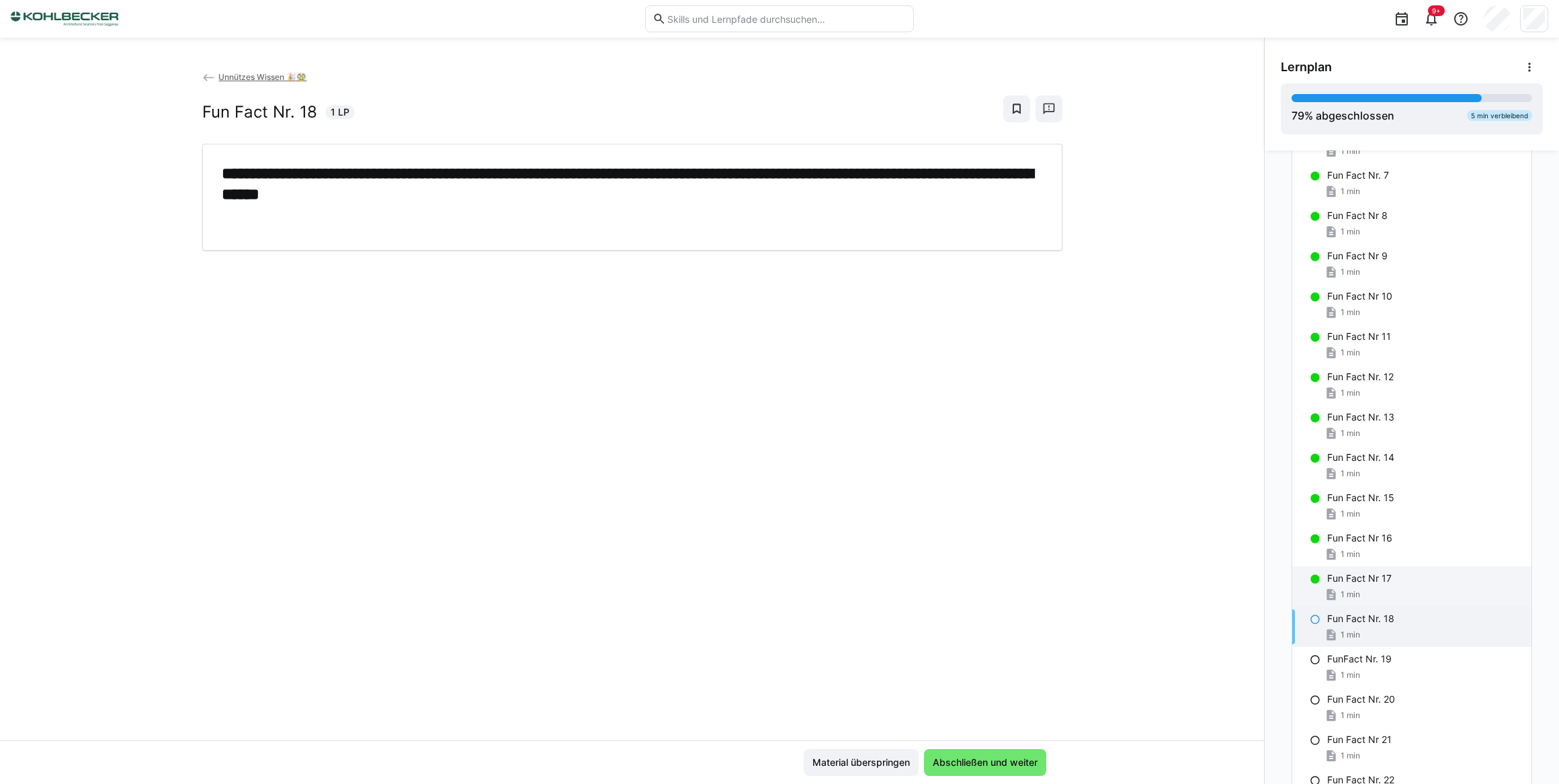
scroll to position [416, 0]
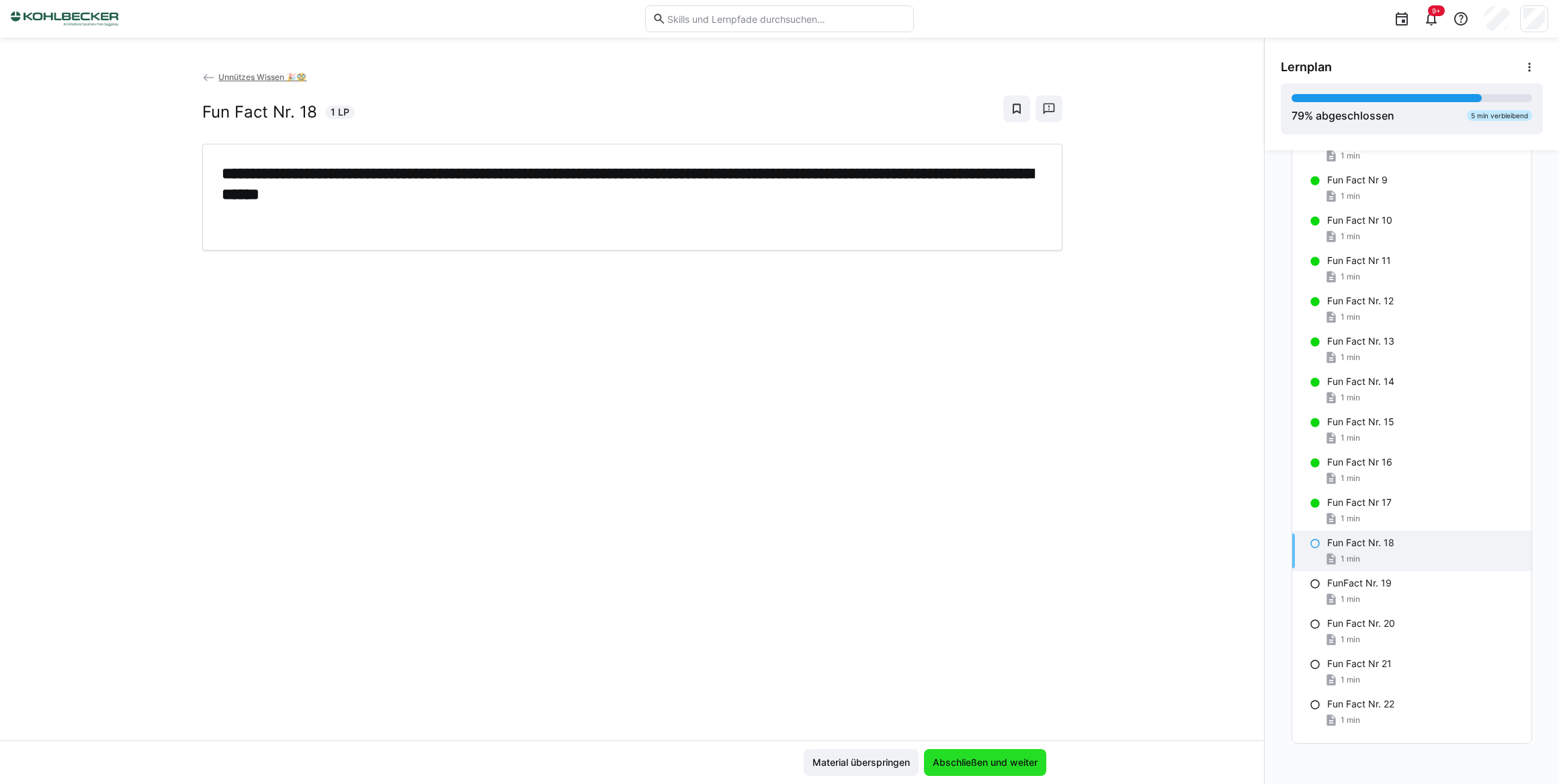
click at [969, 758] on span "Abschließen und weiter" at bounding box center [984, 762] width 109 height 14
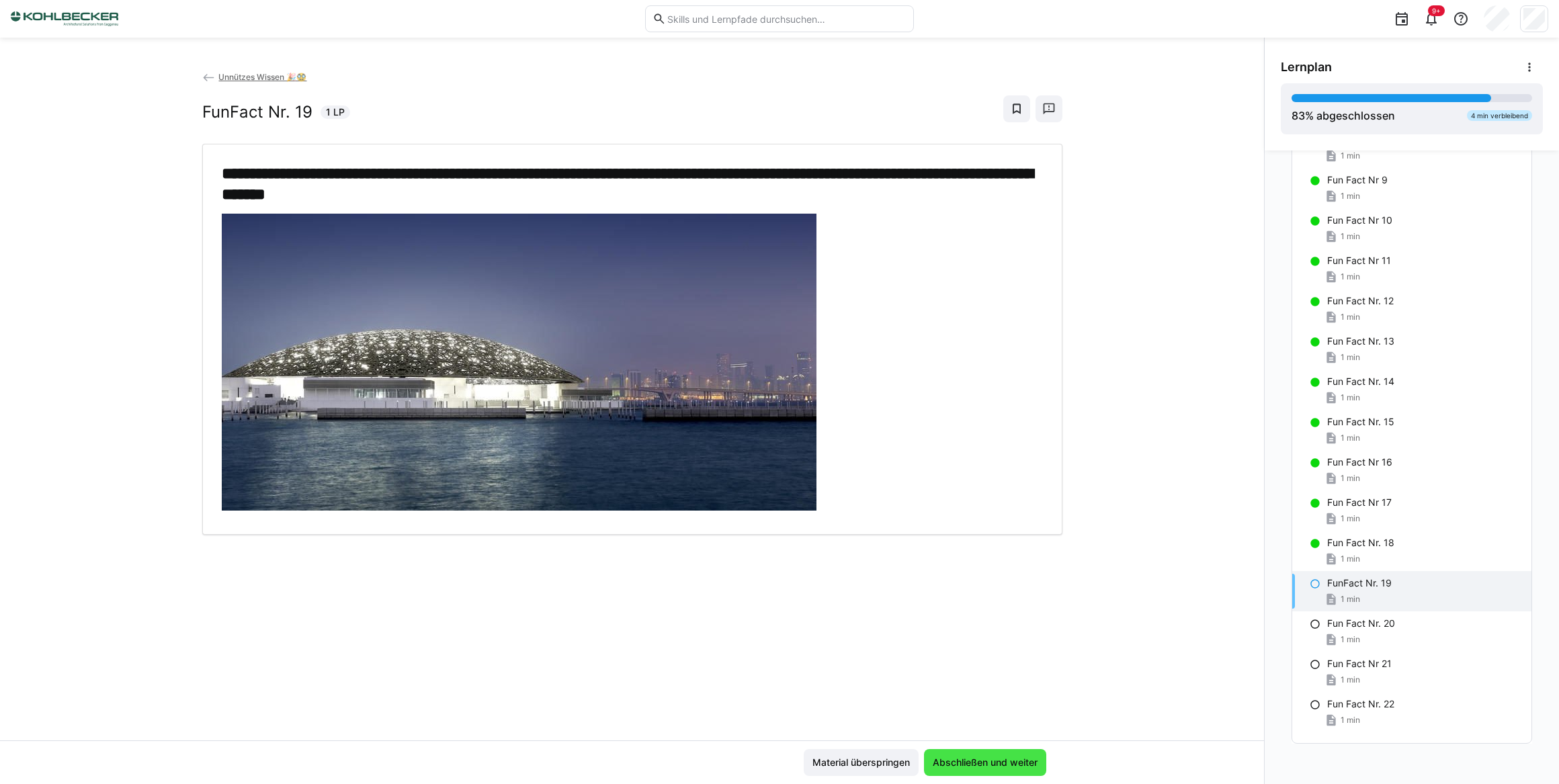
click at [969, 758] on span "Abschließen und weiter" at bounding box center [984, 762] width 109 height 14
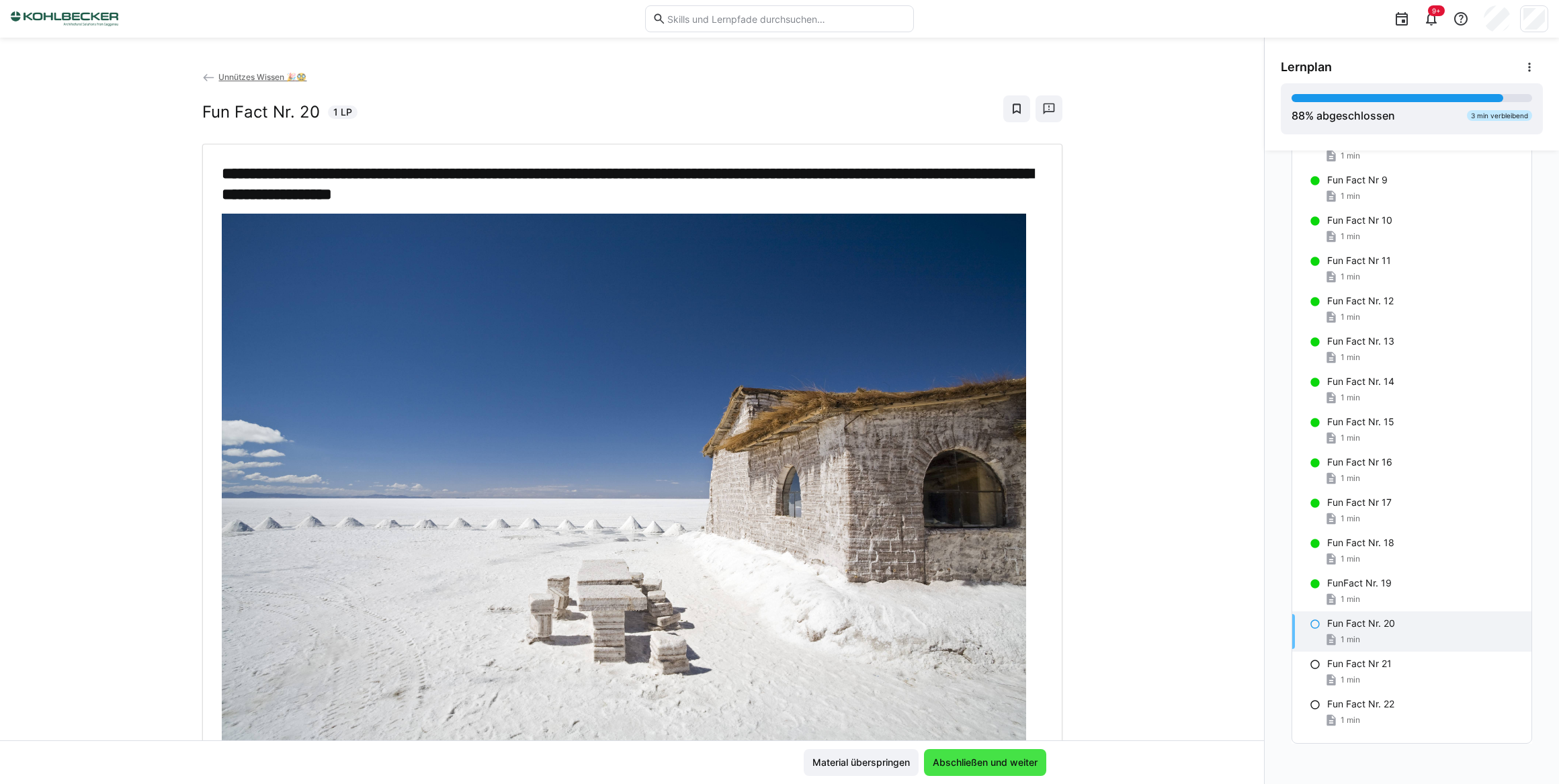
click at [972, 765] on span "Abschließen und weiter" at bounding box center [984, 762] width 109 height 14
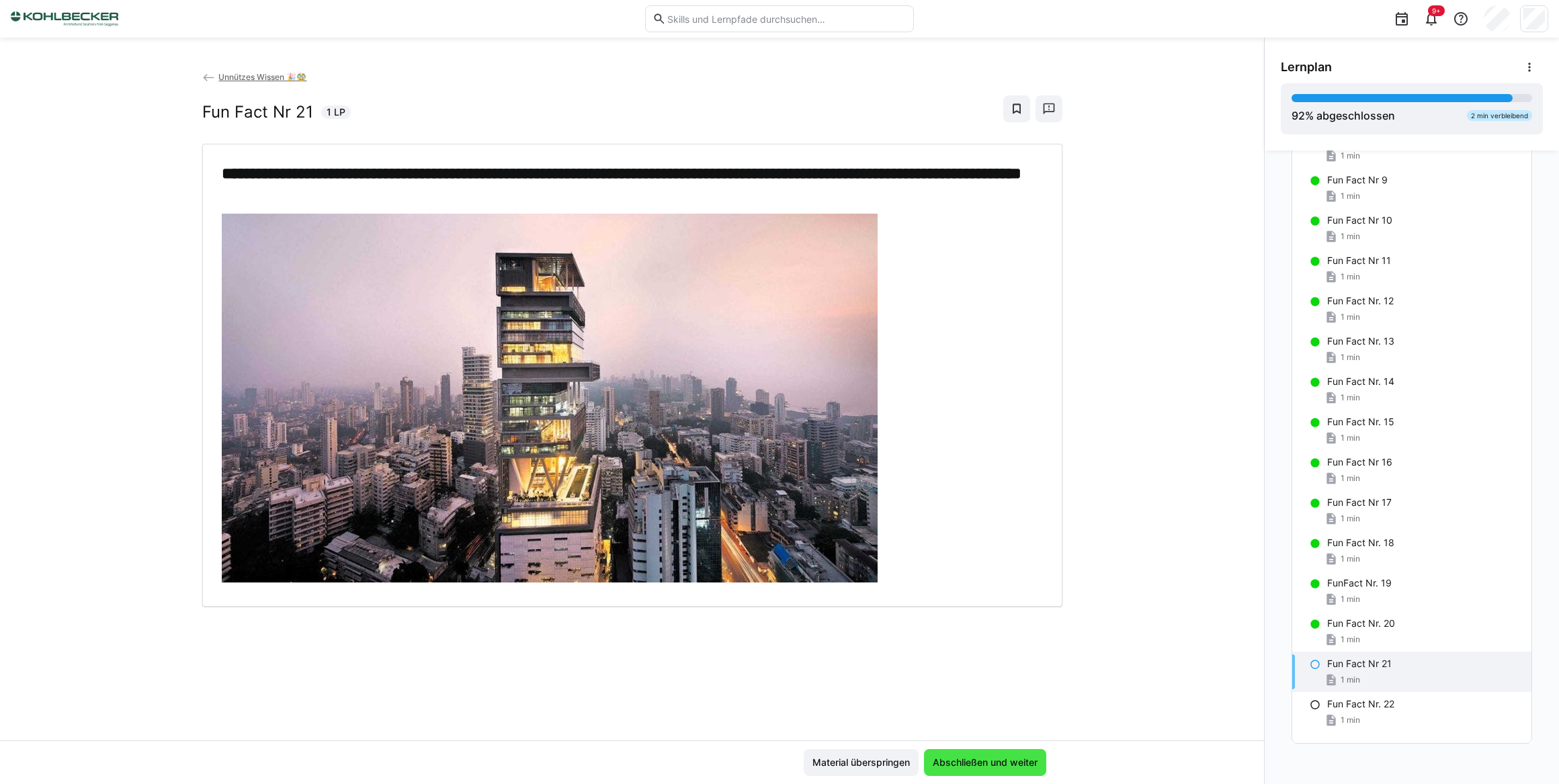
click at [974, 765] on span "Abschließen und weiter" at bounding box center [984, 762] width 109 height 14
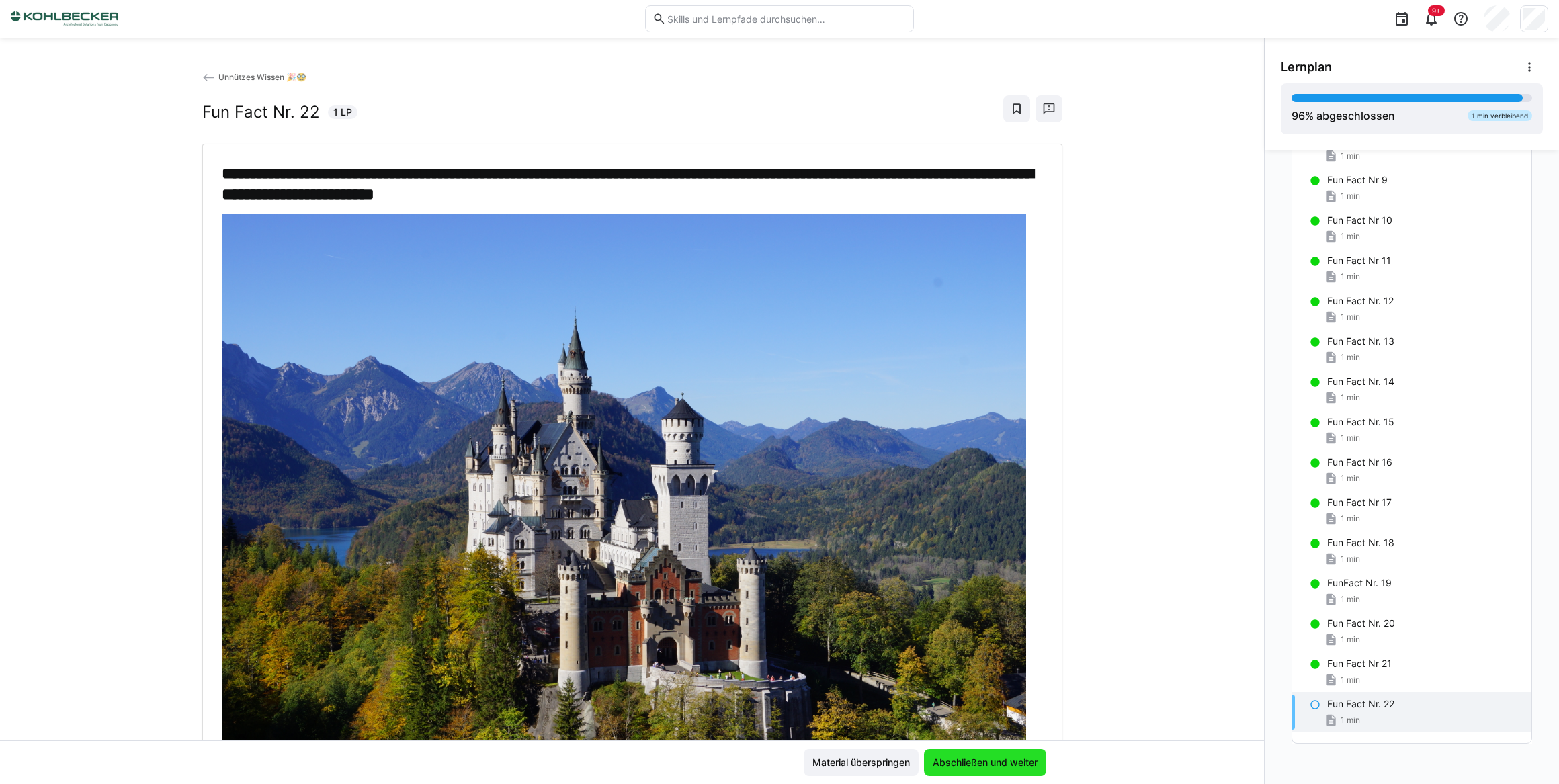
click at [974, 765] on span "Abschließen und weiter" at bounding box center [984, 762] width 109 height 14
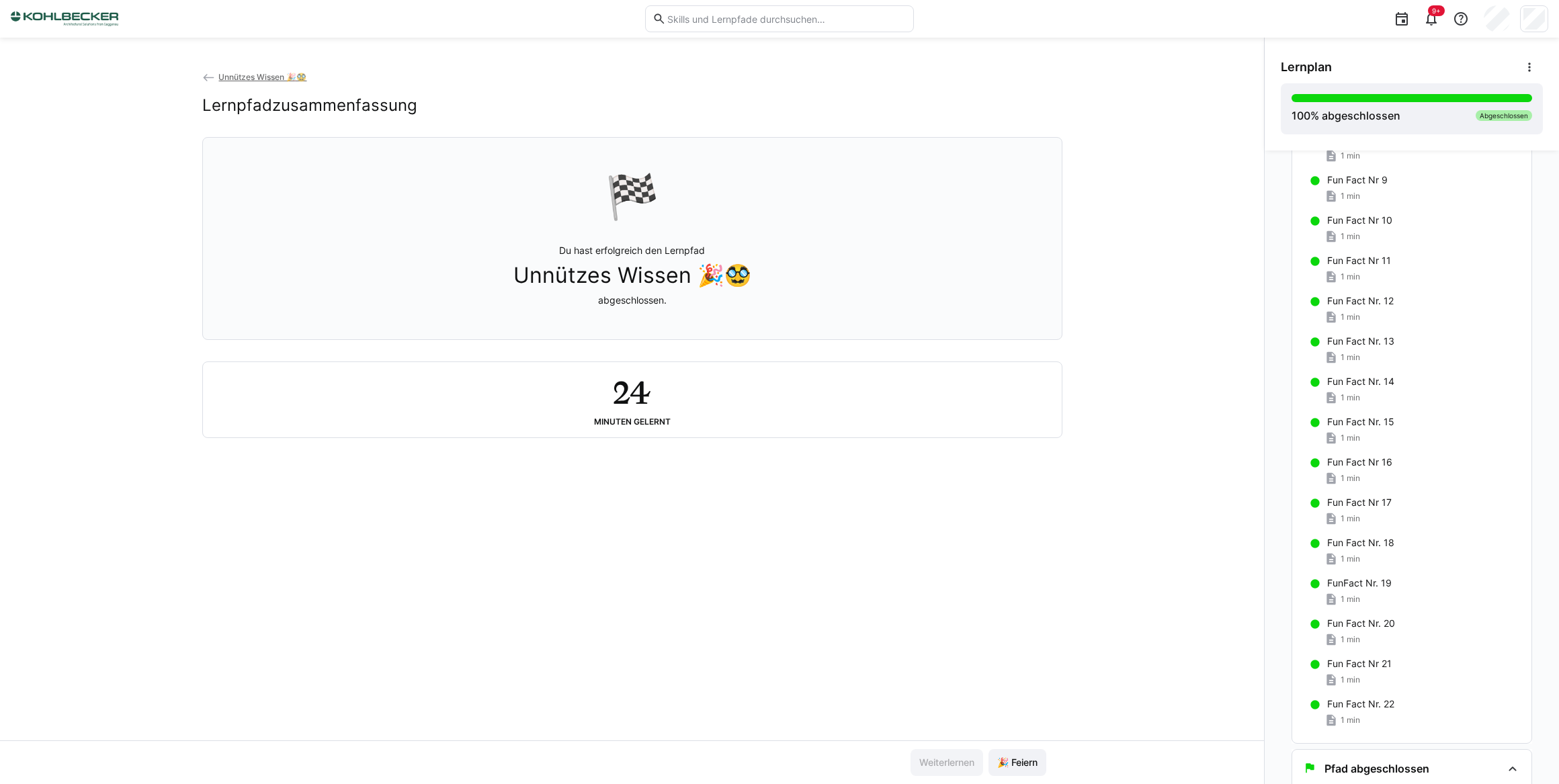
scroll to position [462, 0]
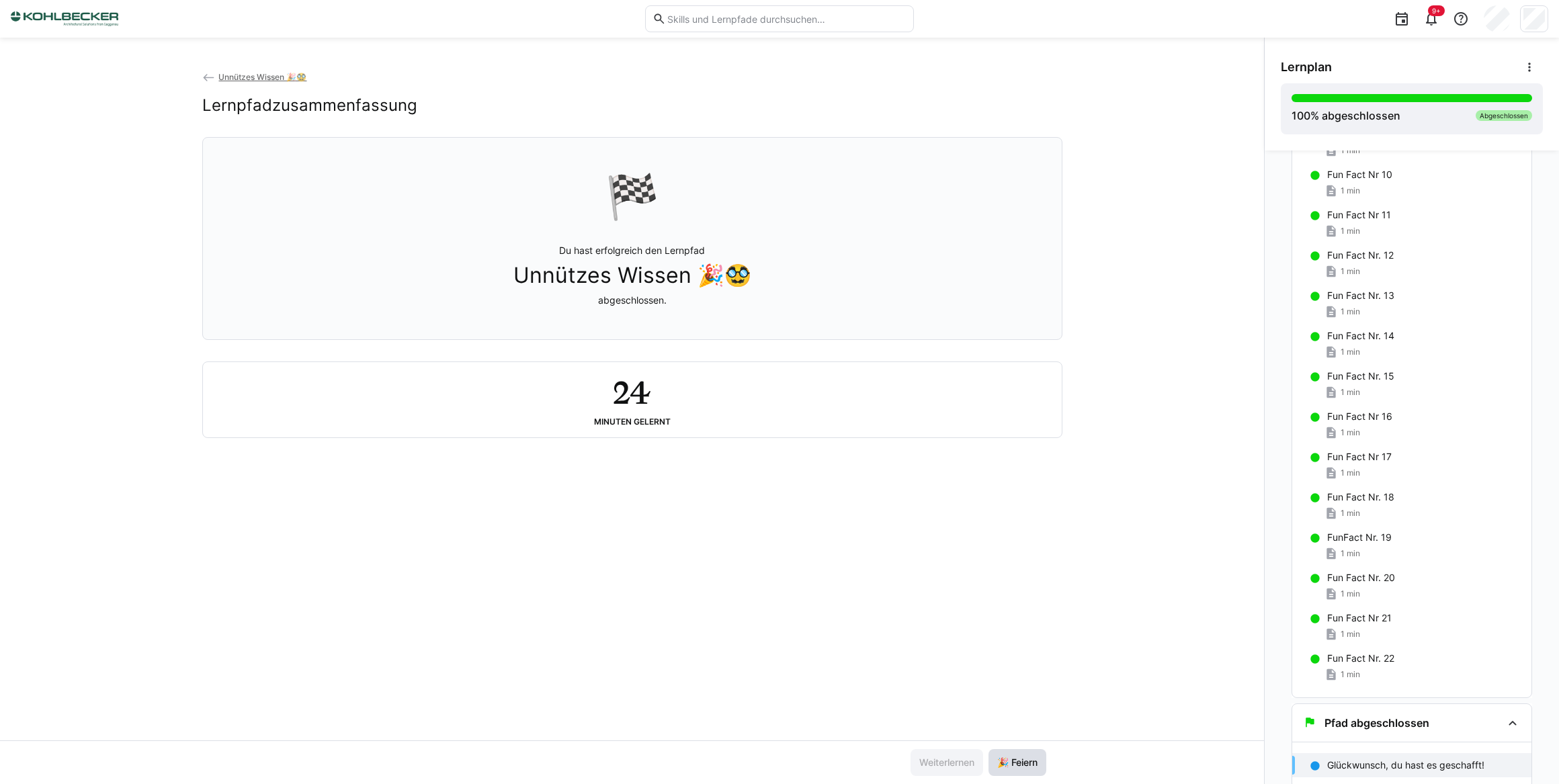
click at [1024, 761] on span "🎉 Feiern" at bounding box center [1017, 762] width 44 height 14
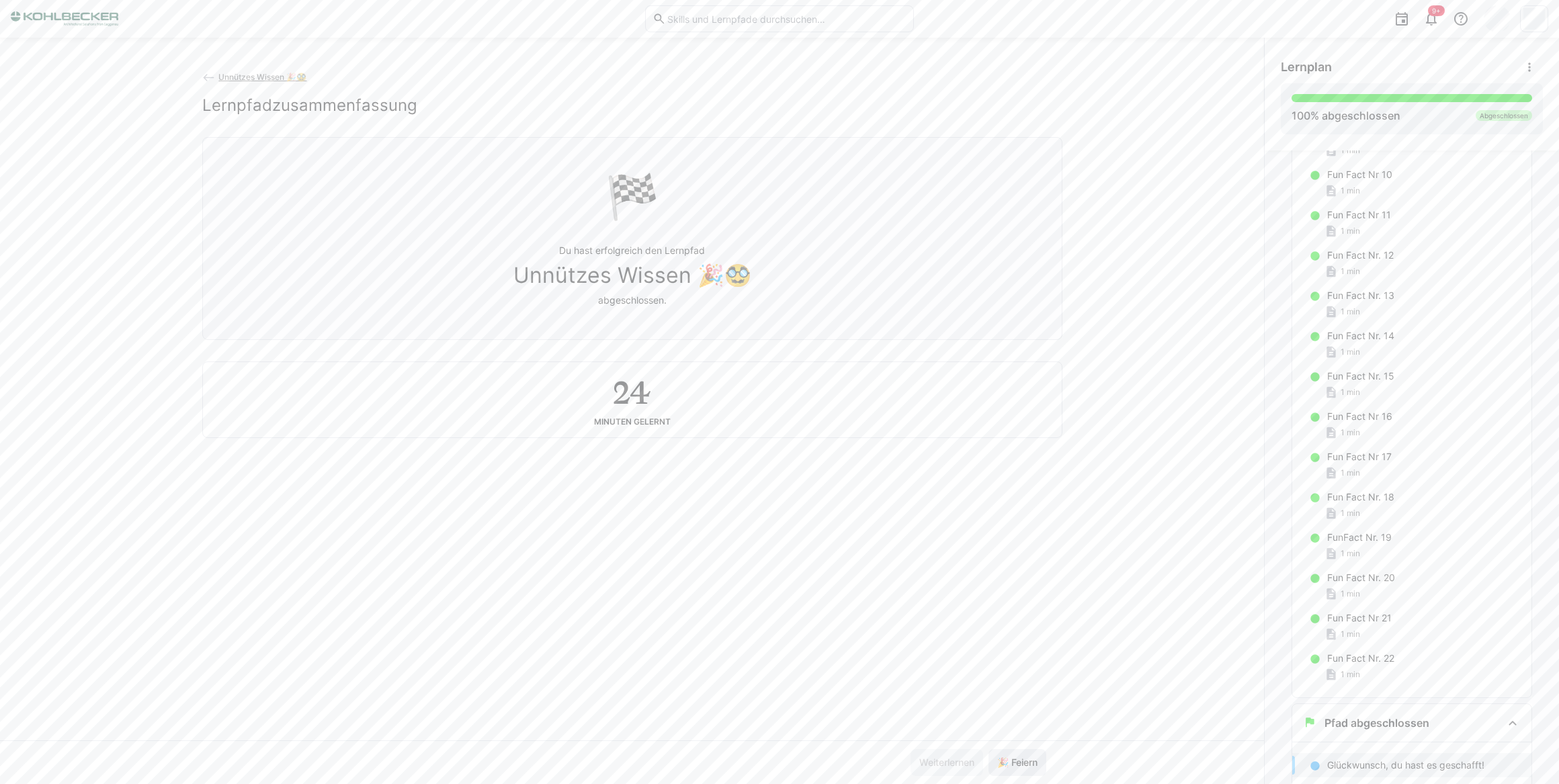
click at [1020, 762] on span "🎉 Feiern" at bounding box center [1017, 762] width 44 height 14
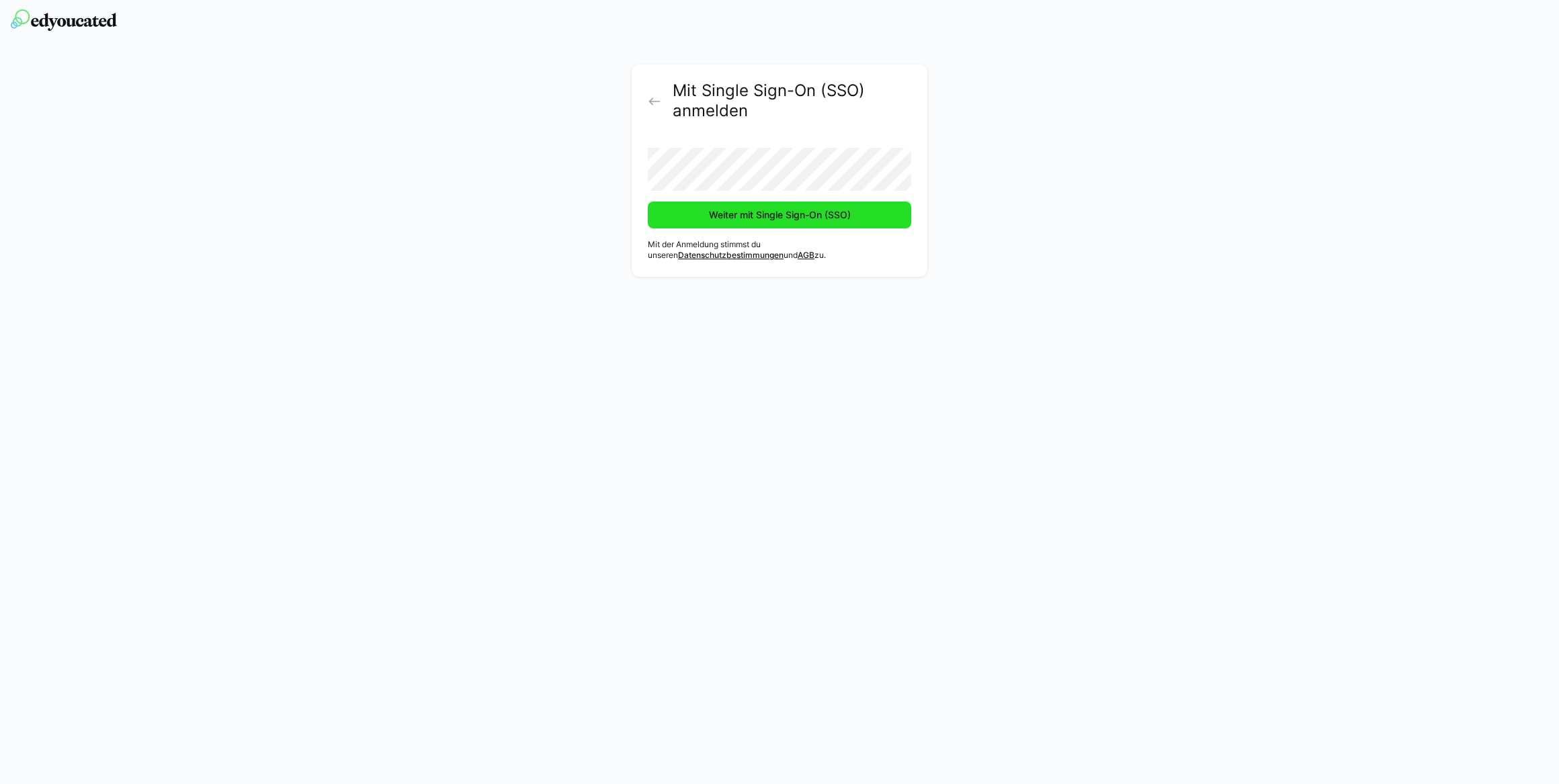
click at [757, 215] on span "Weiter mit Single Sign-On (SSO)" at bounding box center [780, 215] width 146 height 14
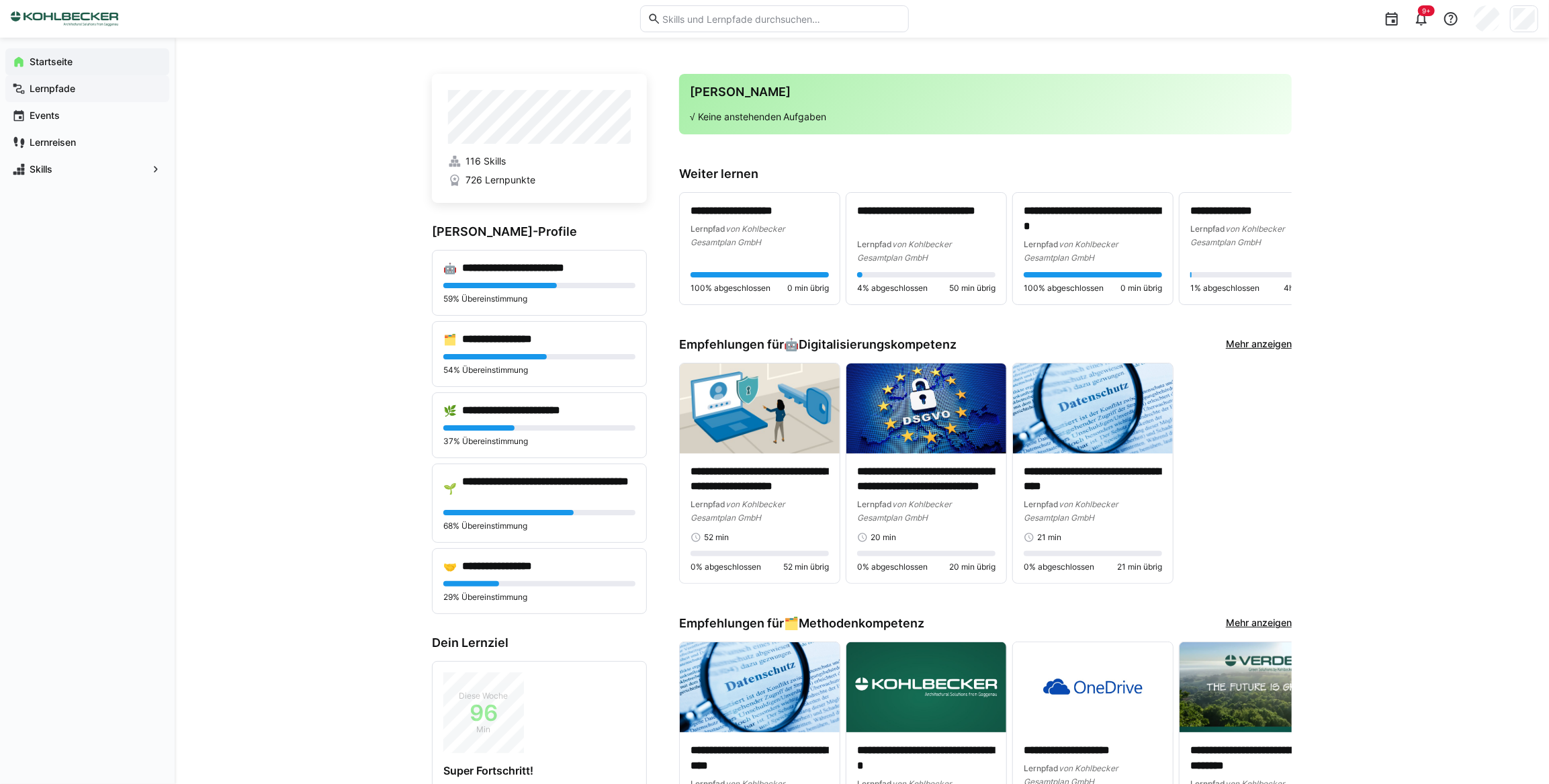
click at [0, 0] on app-navigation-label "Lernpfade" at bounding box center [0, 0] width 0 height 0
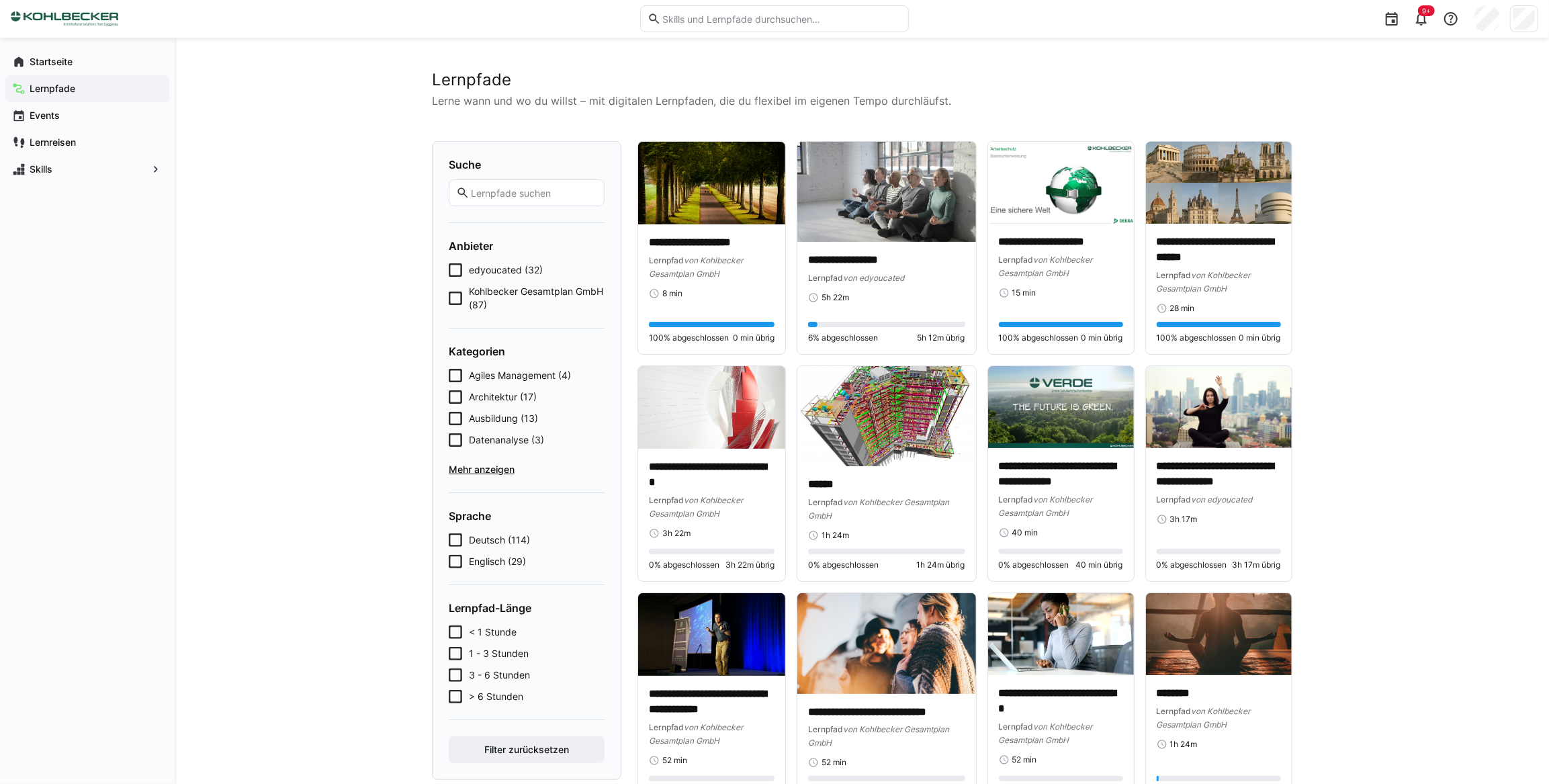
click at [484, 416] on span "Ausbildung (13)" at bounding box center [504, 419] width 69 height 14
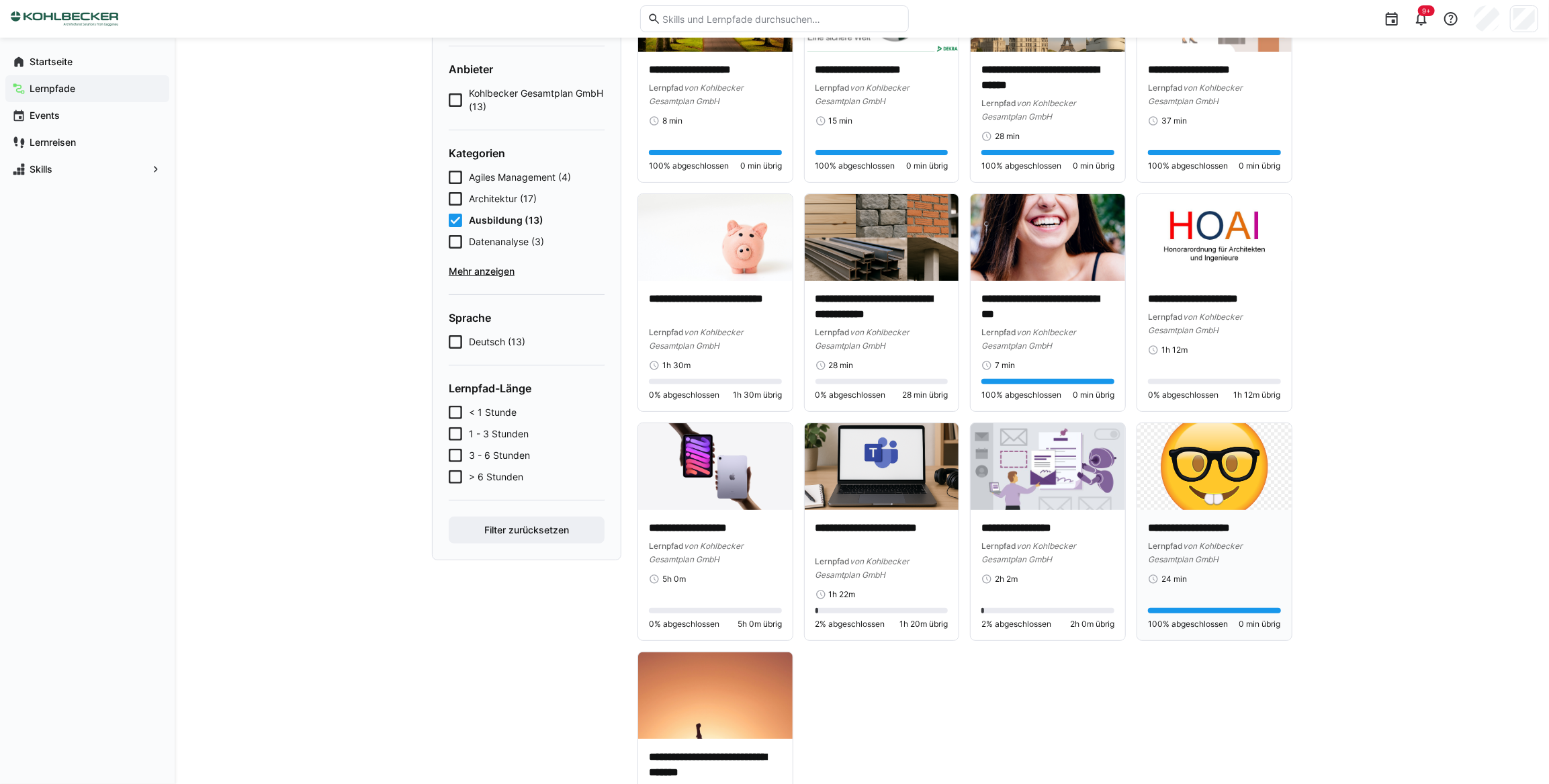
scroll to position [183, 0]
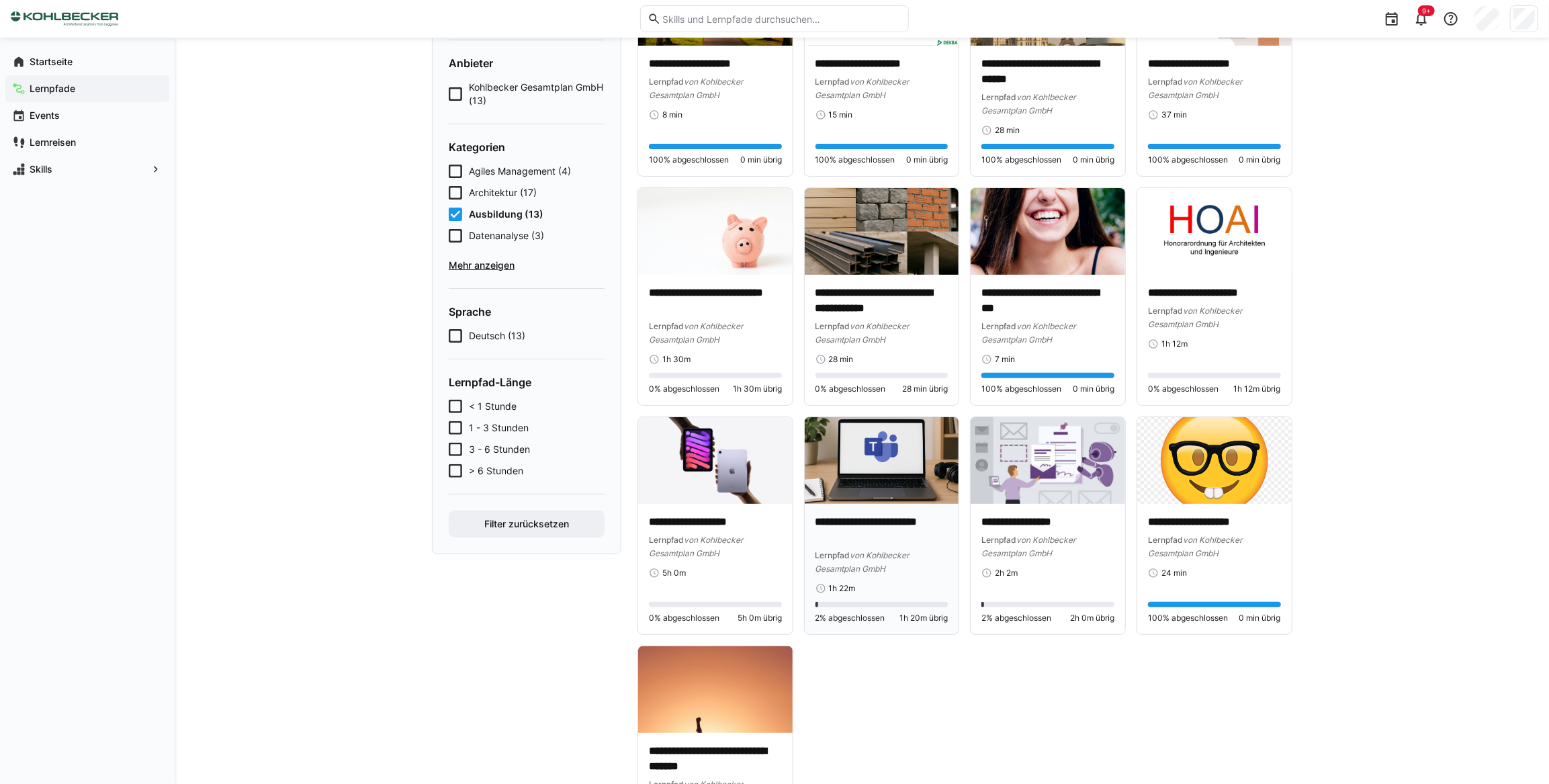
click at [862, 559] on div "Lernpfad von Kohlbecker Gesamtplan GmbH" at bounding box center [881, 562] width 133 height 27
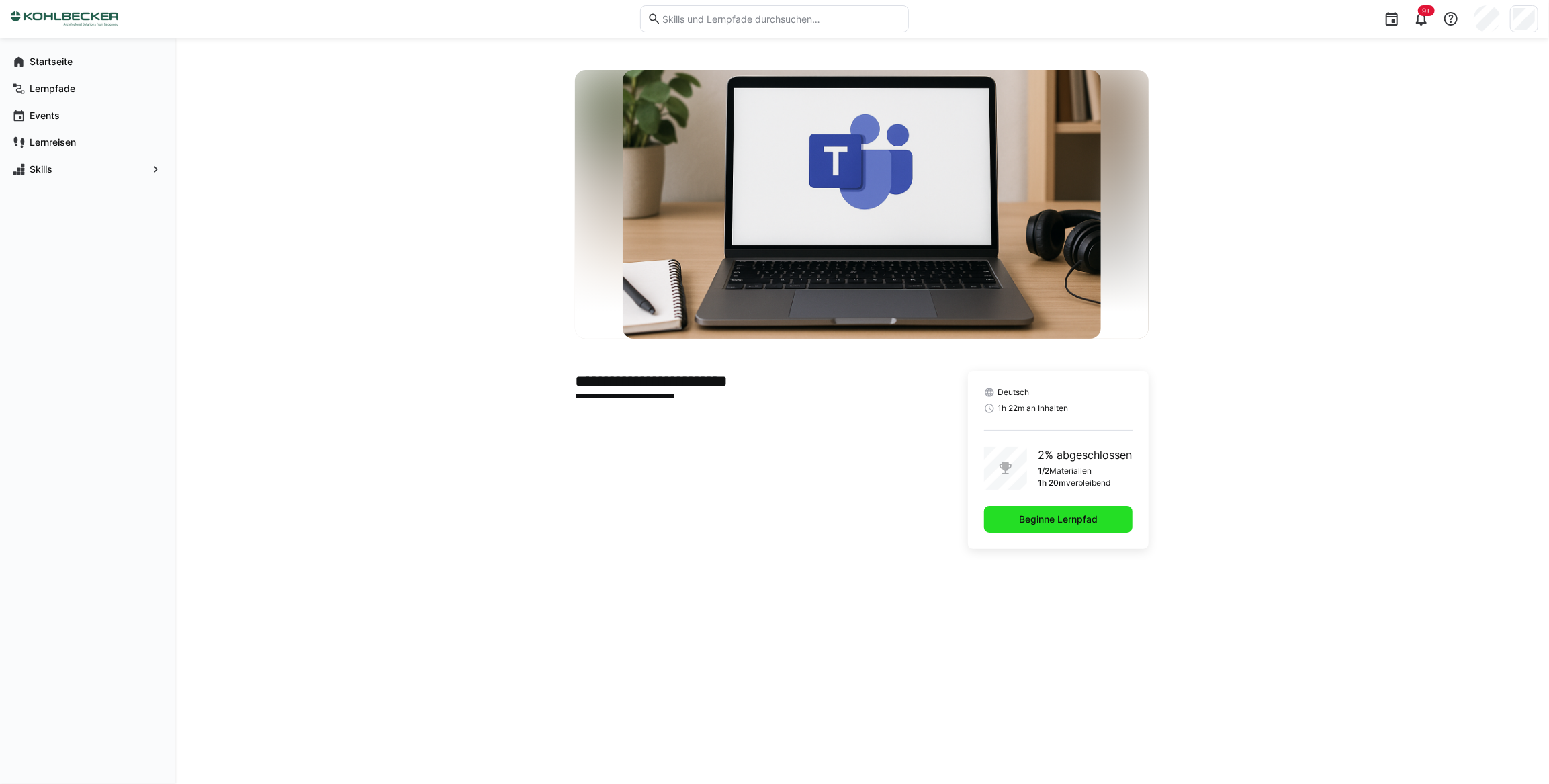
click at [1054, 513] on span "Beginne Lernpfad" at bounding box center [1058, 519] width 83 height 14
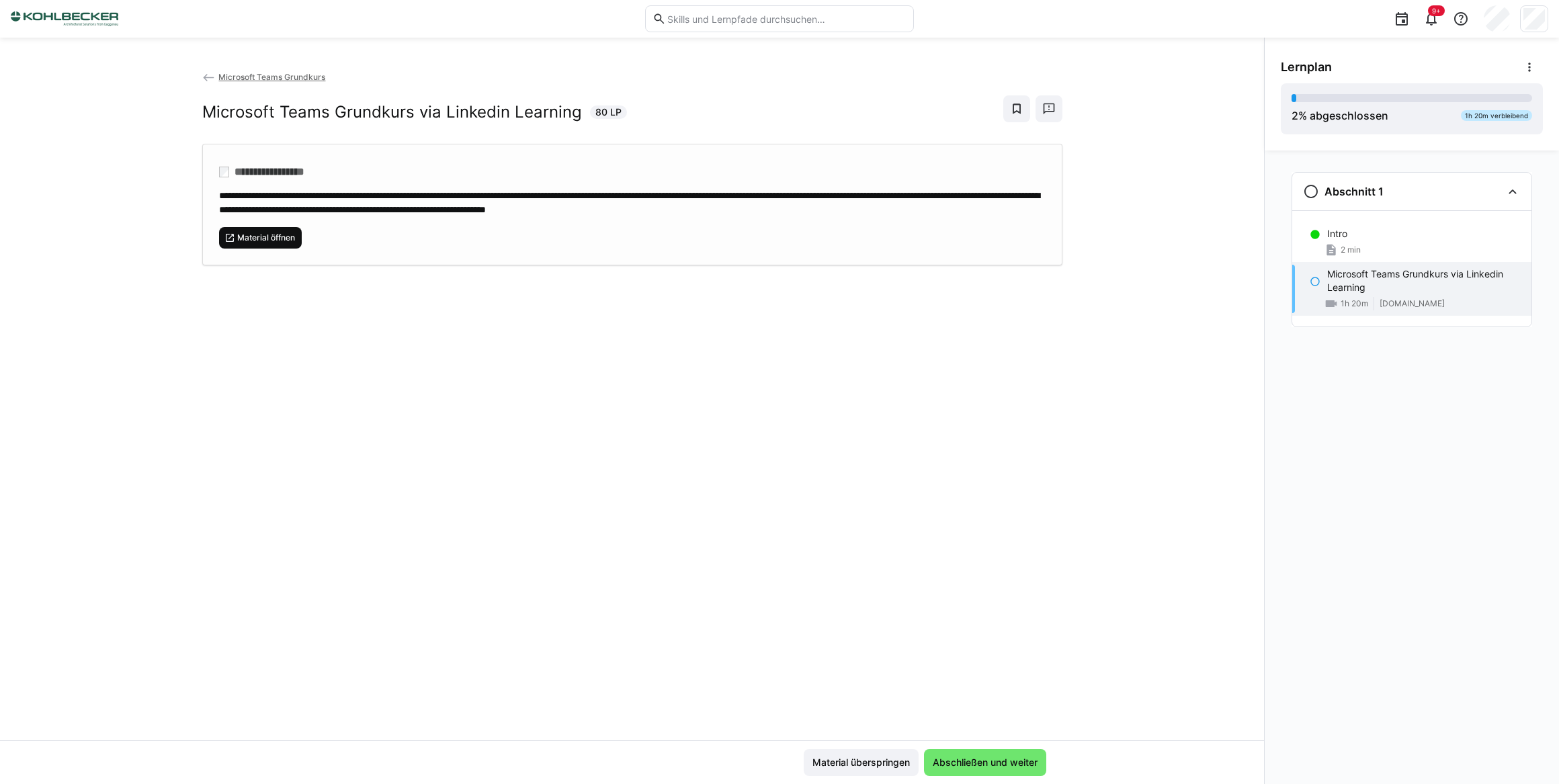
click at [261, 239] on span "Material öffnen" at bounding box center [266, 238] width 60 height 11
